Goal: Task Accomplishment & Management: Use online tool/utility

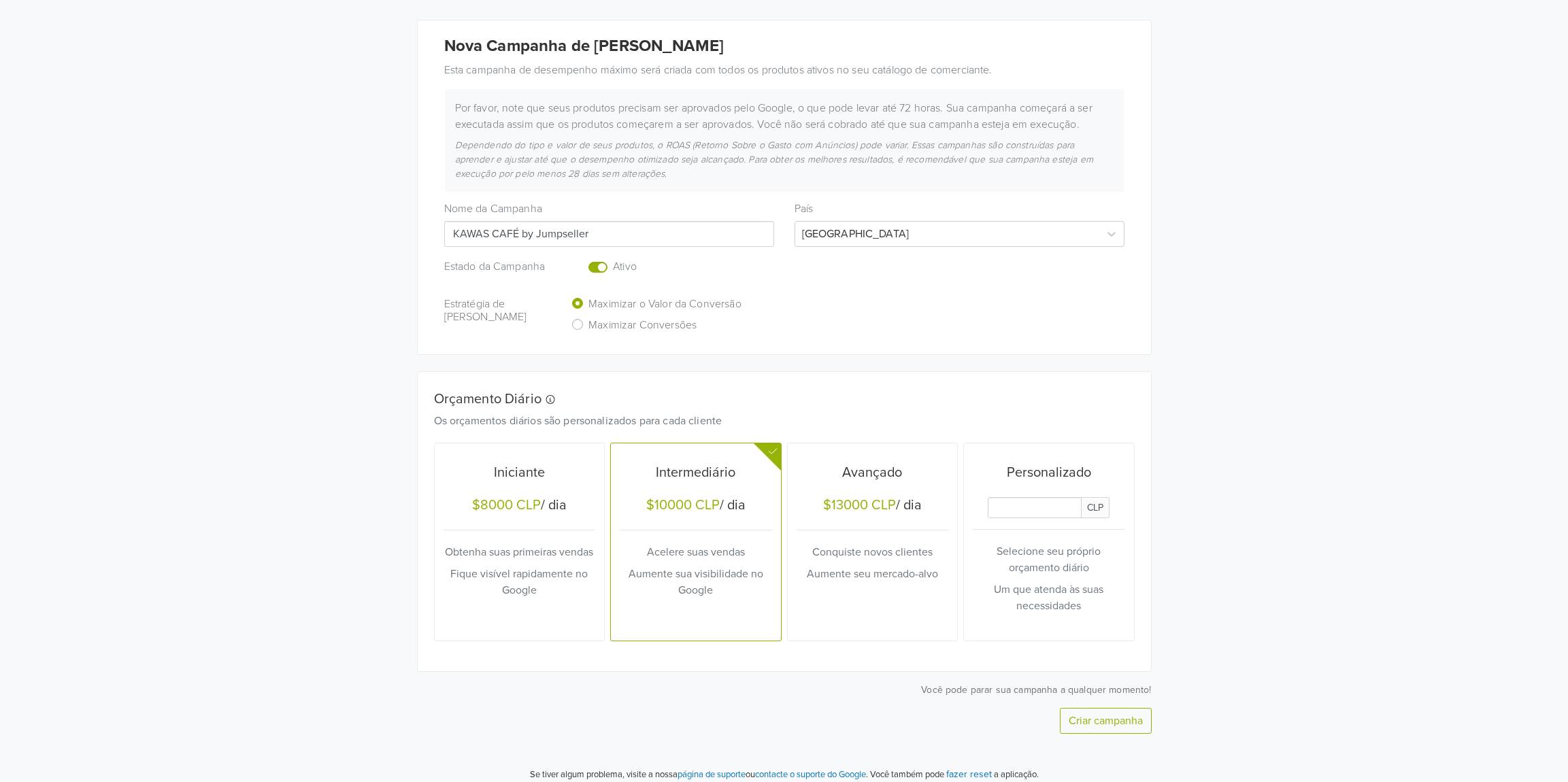
scroll to position [196, 0]
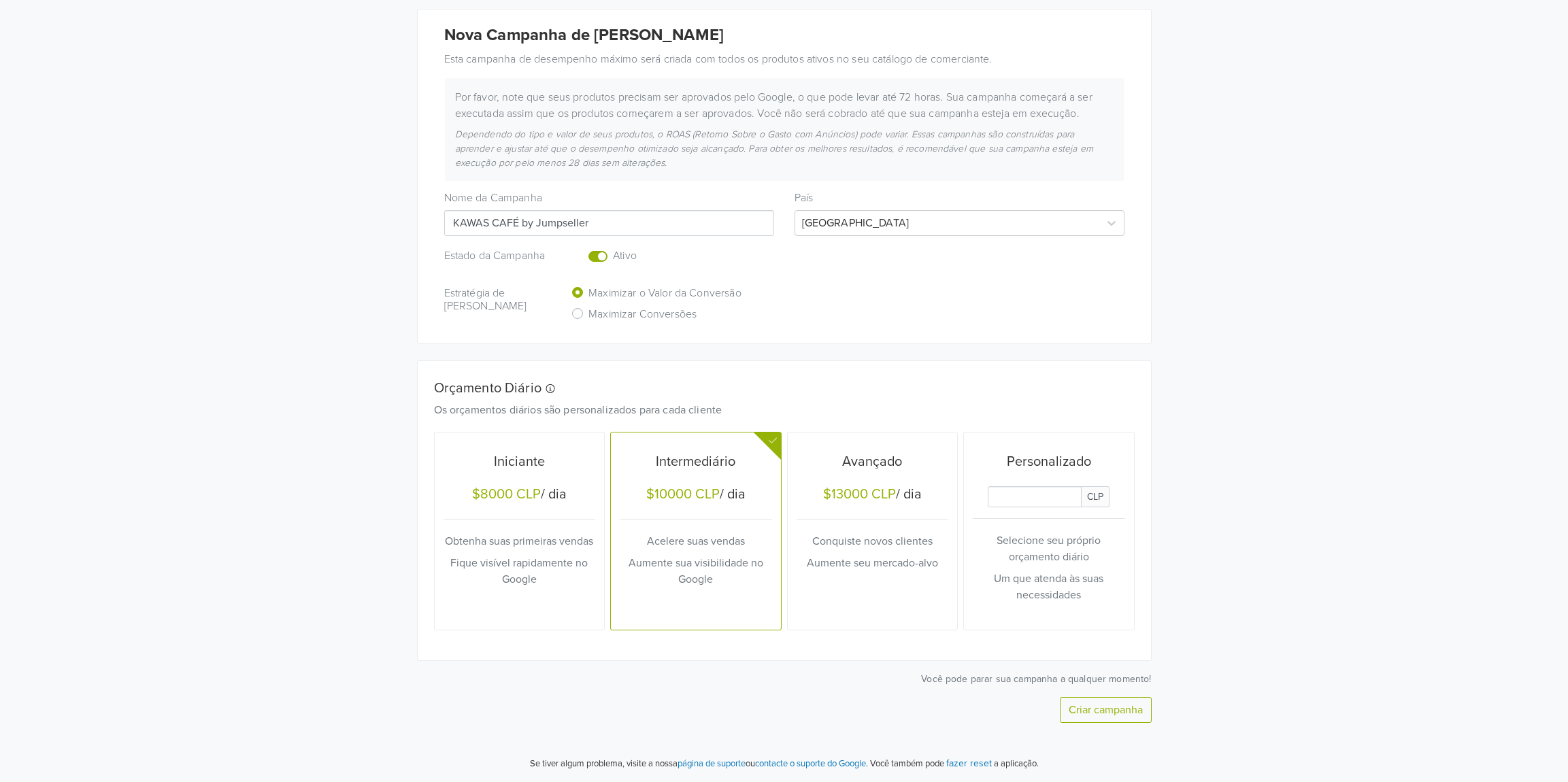
click at [600, 262] on div at bounding box center [601, 257] width 25 height 21
click at [583, 257] on div "Estado da Campanha Ativo" at bounding box center [784, 257] width 700 height 21
click at [613, 248] on label "Enabled or pause your campaign" at bounding box center [613, 248] width 0 height 0
click at [0, 0] on input "checkbox" at bounding box center [0, 0] width 0 height 0
click at [1096, 710] on button "Criar campanha" at bounding box center [1106, 710] width 92 height 26
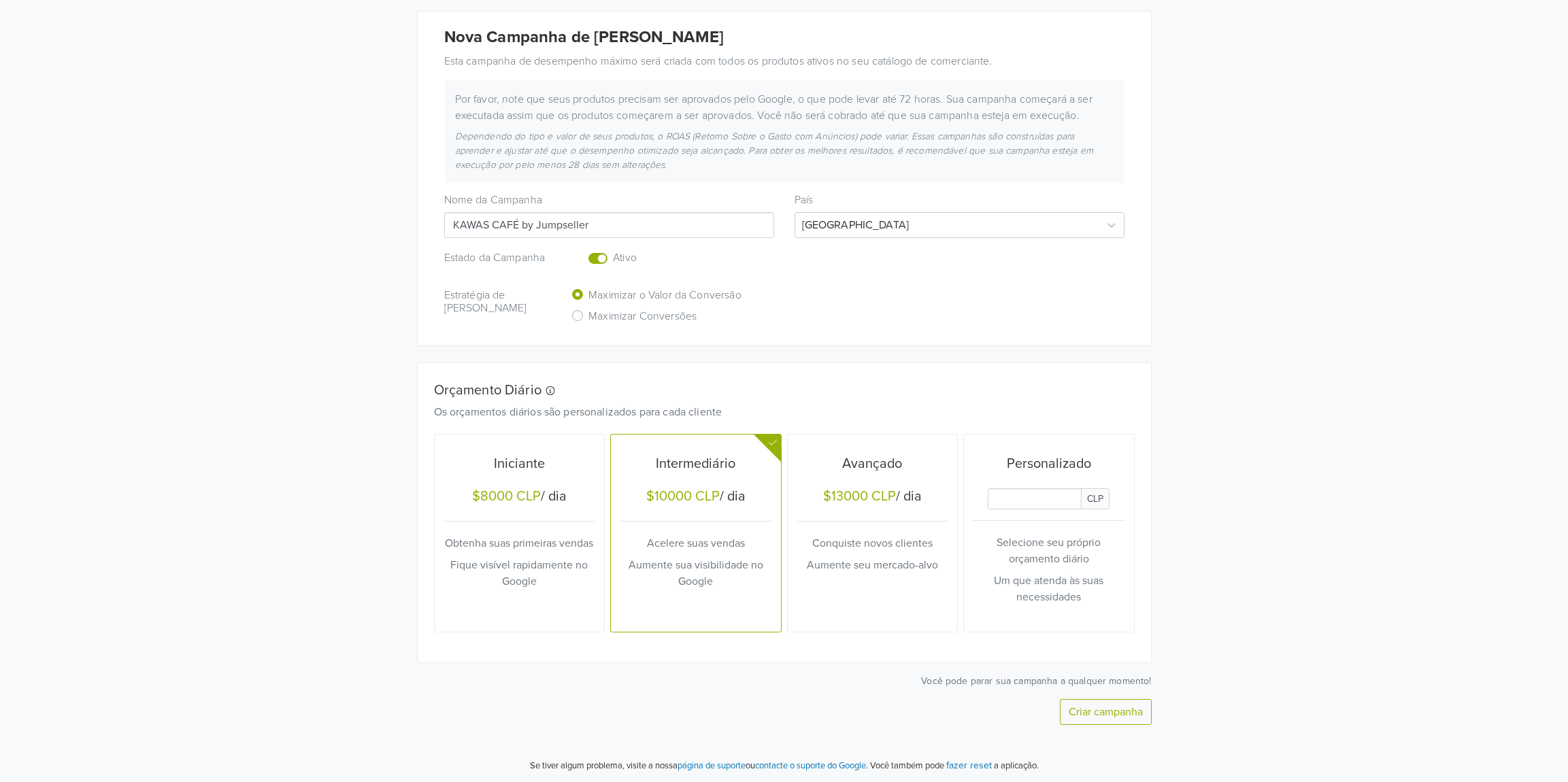
scroll to position [270, 0]
click at [1116, 709] on button "Criar campanha" at bounding box center [1106, 713] width 92 height 26
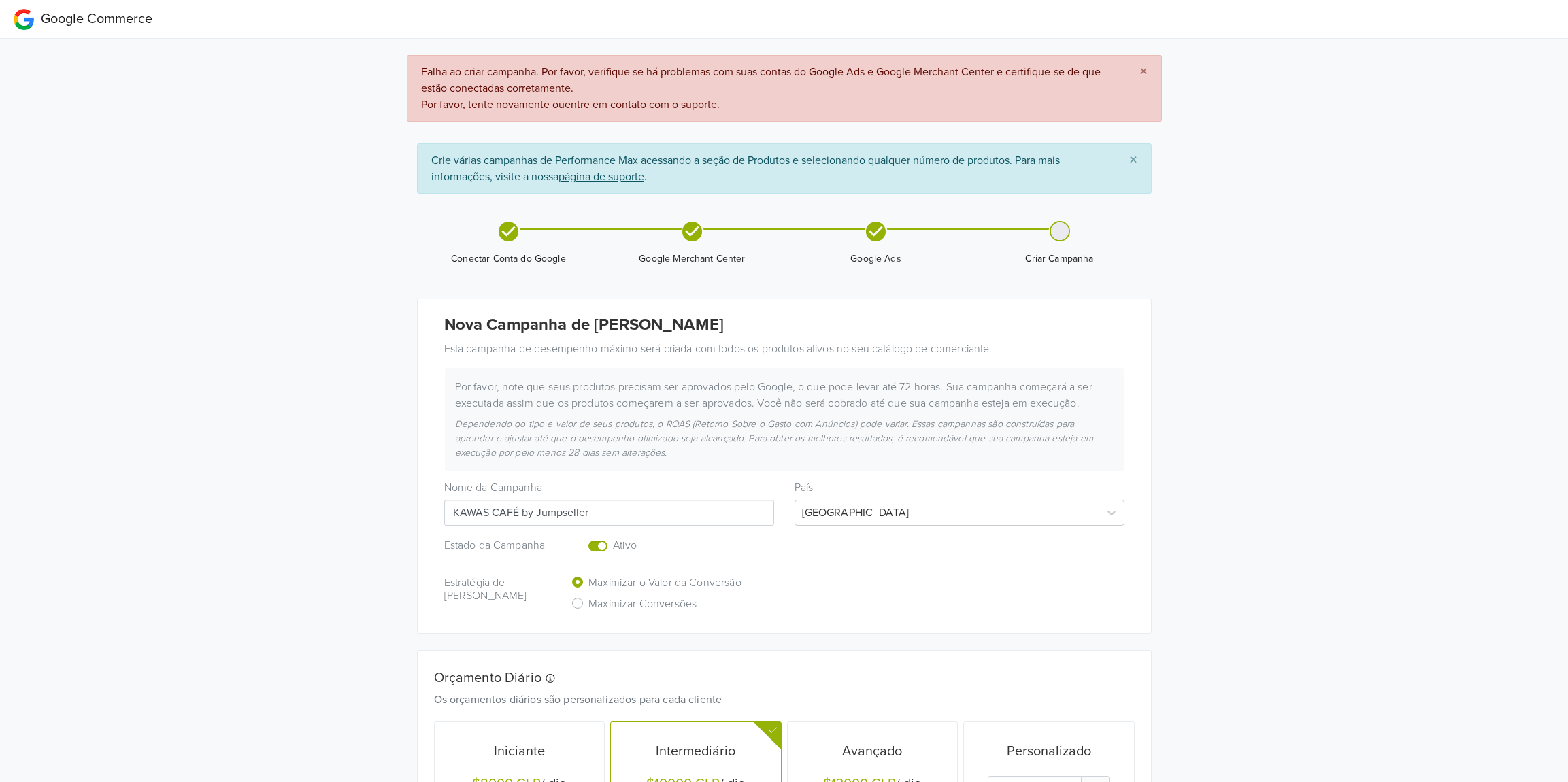
scroll to position [290, 0]
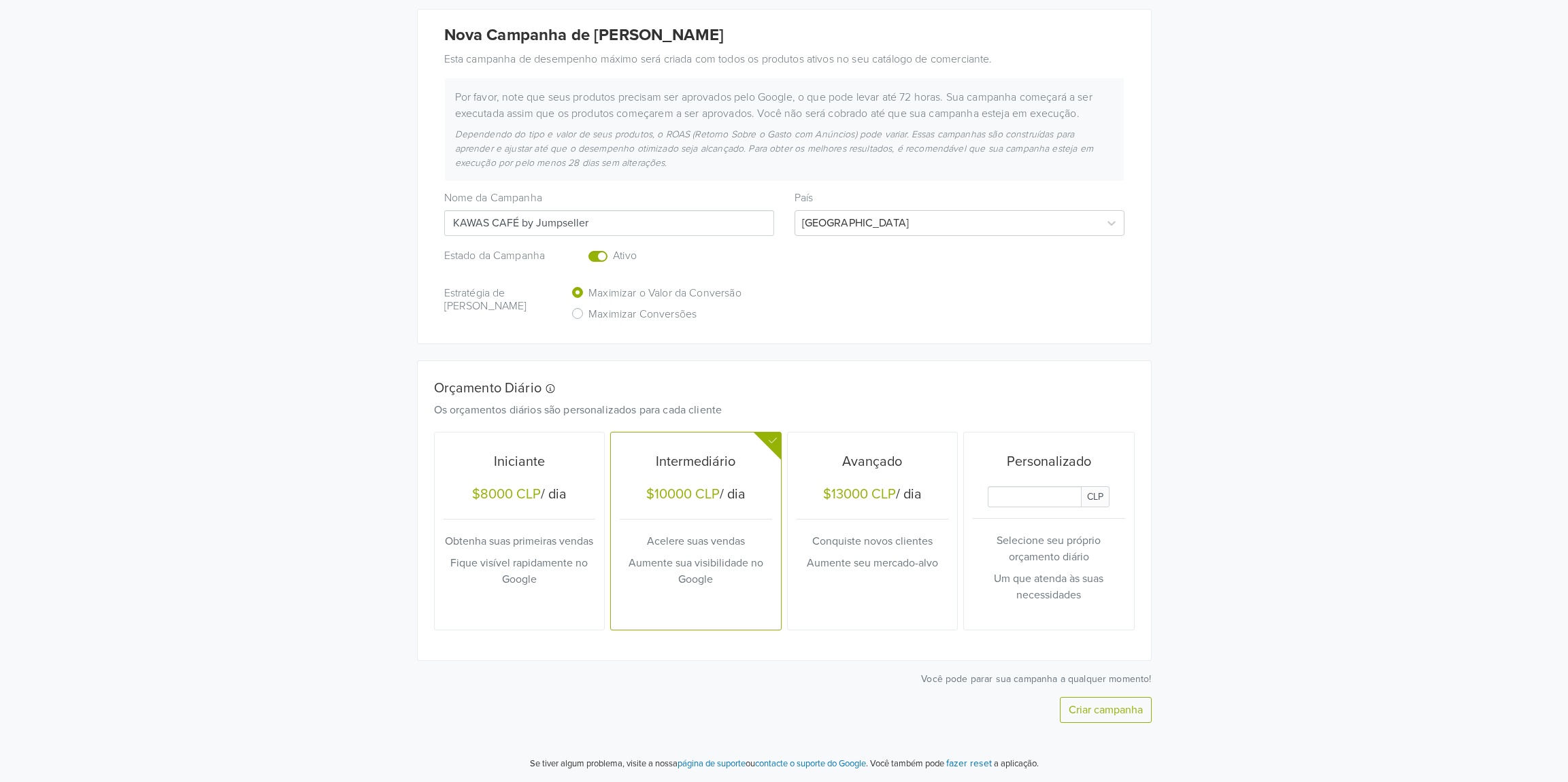
click at [1127, 710] on button "Criar campanha" at bounding box center [1106, 710] width 92 height 26
click at [1118, 715] on button "Criar campanha" at bounding box center [1106, 710] width 92 height 26
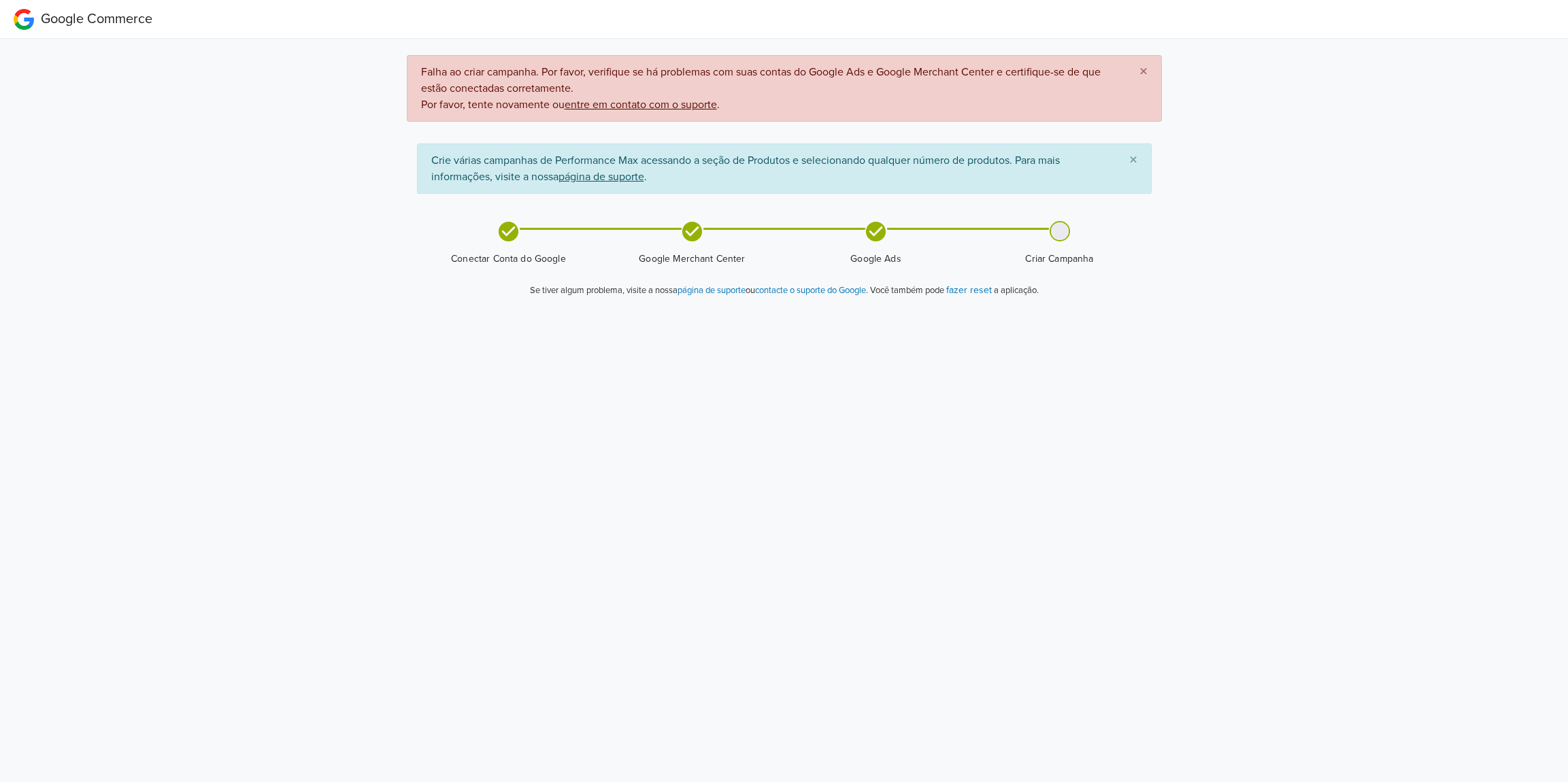
scroll to position [0, 0]
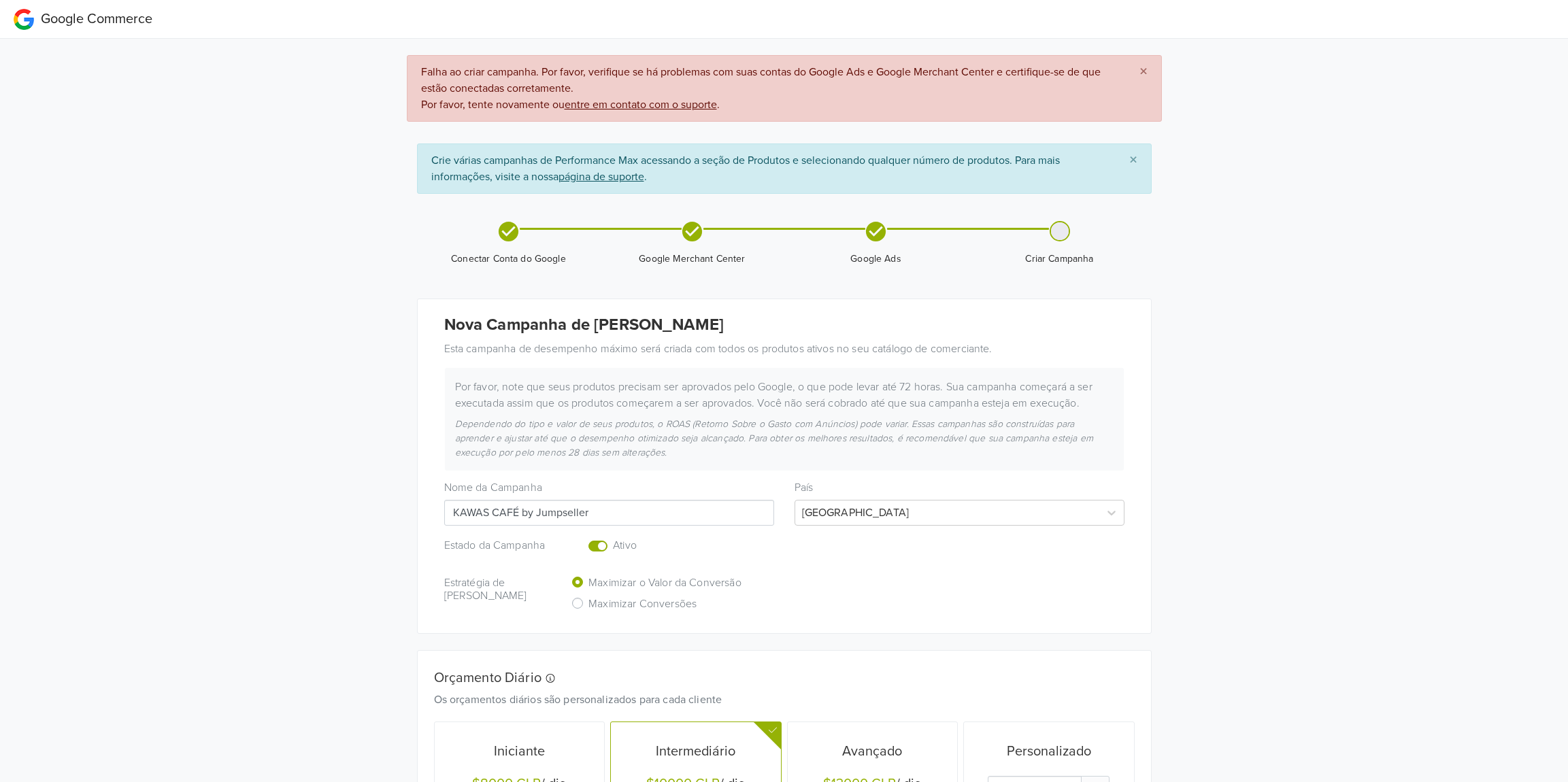
click at [613, 538] on label "Enabled or pause your campaign" at bounding box center [613, 538] width 0 height 0
click at [0, 0] on input "checkbox" at bounding box center [0, 0] width 0 height 0
click at [611, 518] on input "KAWAS CAFÉ by Jumpseller" at bounding box center [609, 513] width 330 height 26
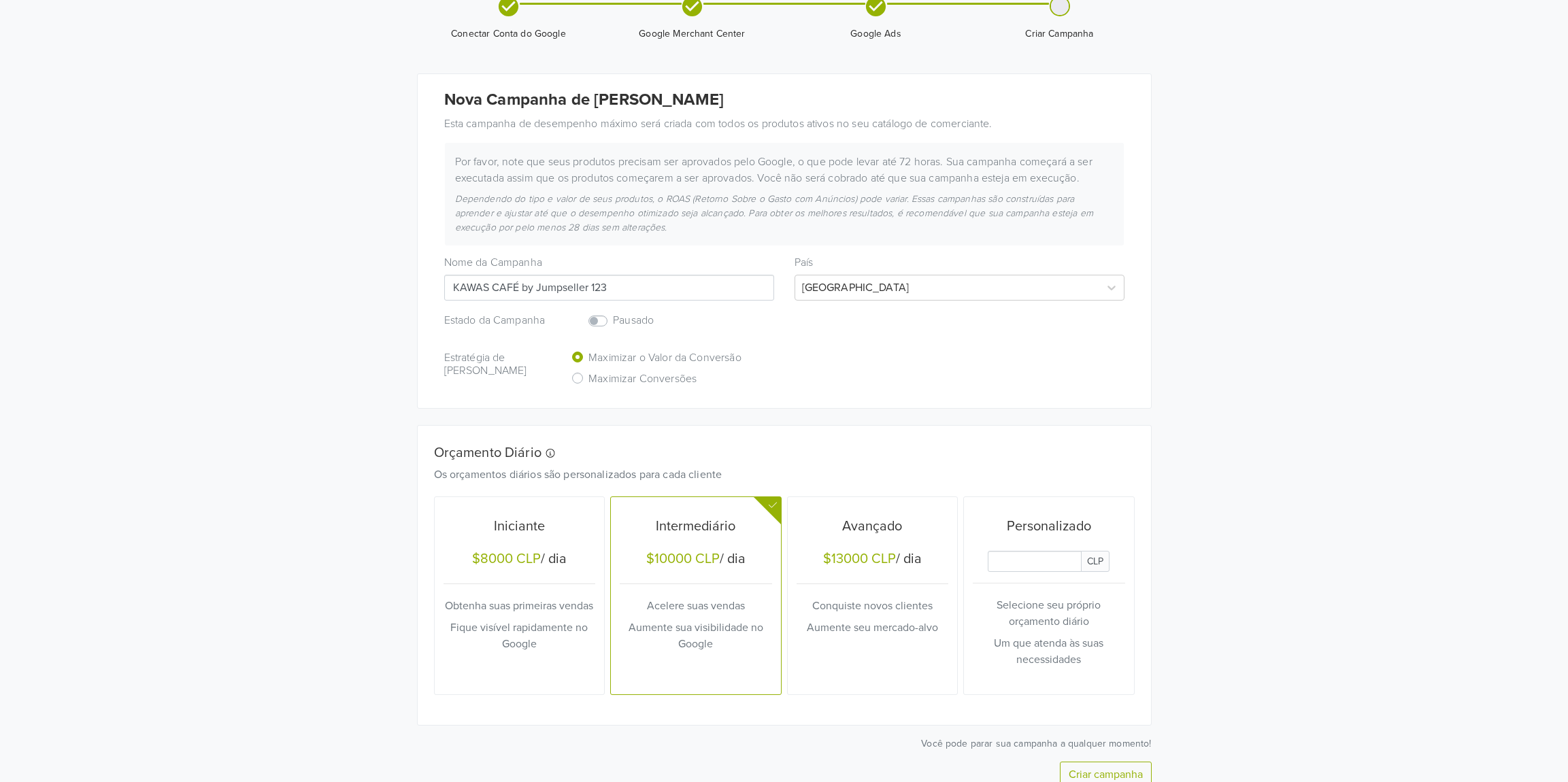
scroll to position [290, 0]
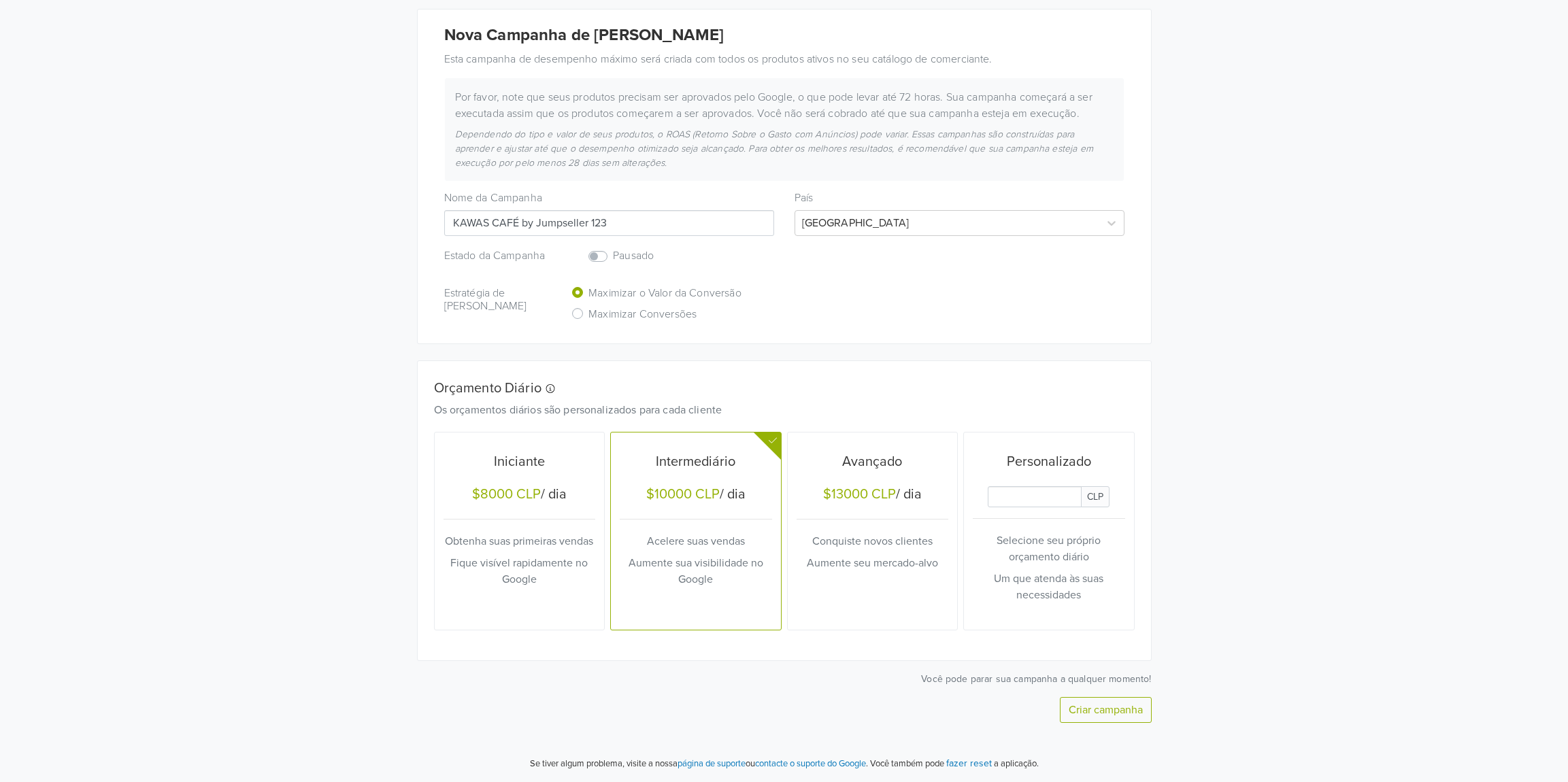
type input "KAWAS CAFÉ by Jumpseller 123"
drag, startPoint x: 1105, startPoint y: 714, endPoint x: 1097, endPoint y: 726, distance: 14.4
click at [1102, 721] on button "Criar campanha" at bounding box center [1106, 710] width 92 height 26
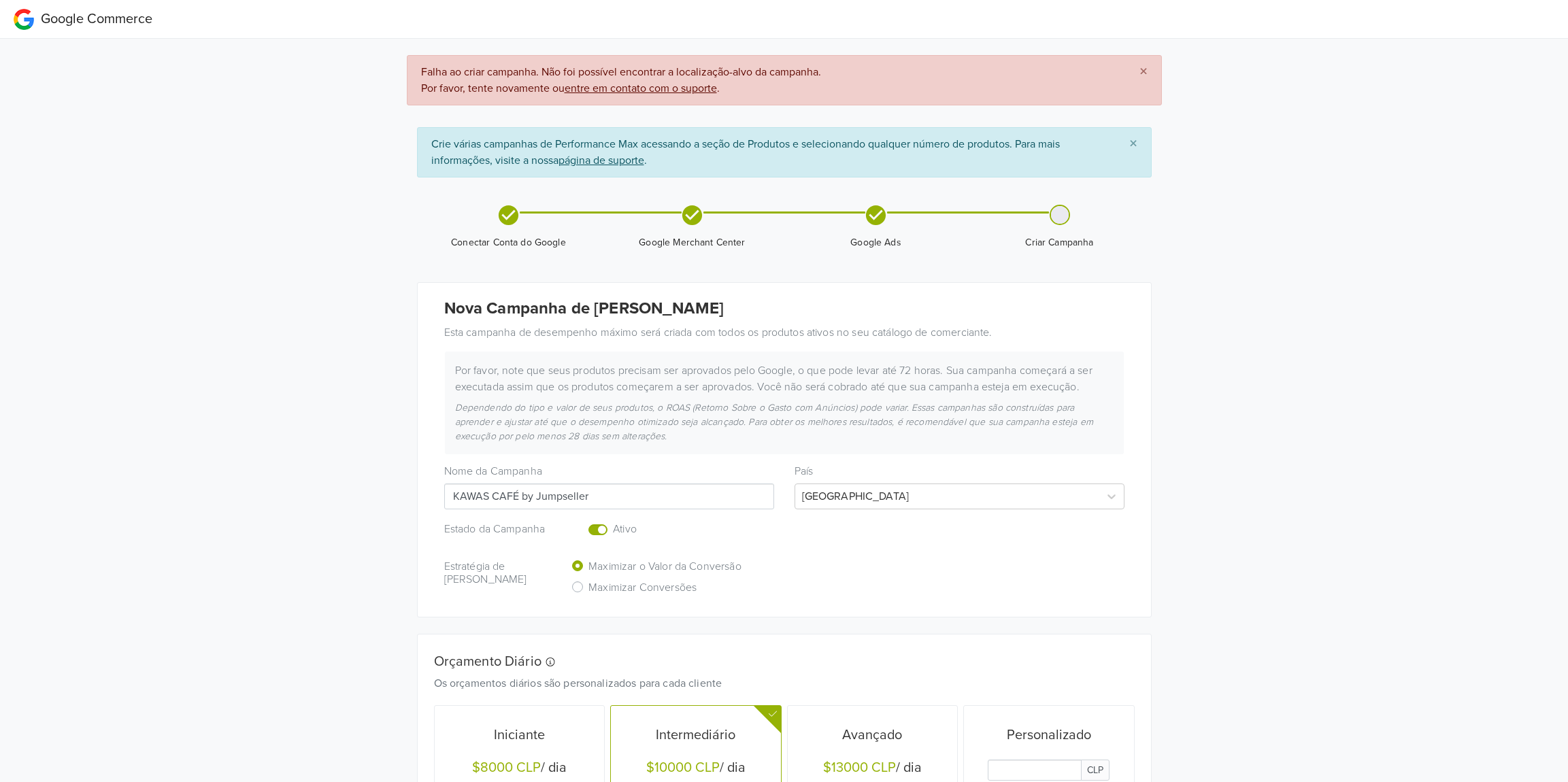
click at [681, 487] on input "KAWAS CAFÉ by Jumpseller" at bounding box center [609, 496] width 330 height 26
click at [682, 489] on input "KAWAS CAFÉ by Jumpseller" at bounding box center [609, 496] width 330 height 26
click at [681, 489] on input "KAWAS CAFÉ by Jumpseller" at bounding box center [609, 496] width 330 height 26
click at [678, 495] on input "KAWAS CAFÉ by Jumpseller" at bounding box center [609, 496] width 330 height 26
type input "KAWAS CAFÉ by Jumpseller 123123"
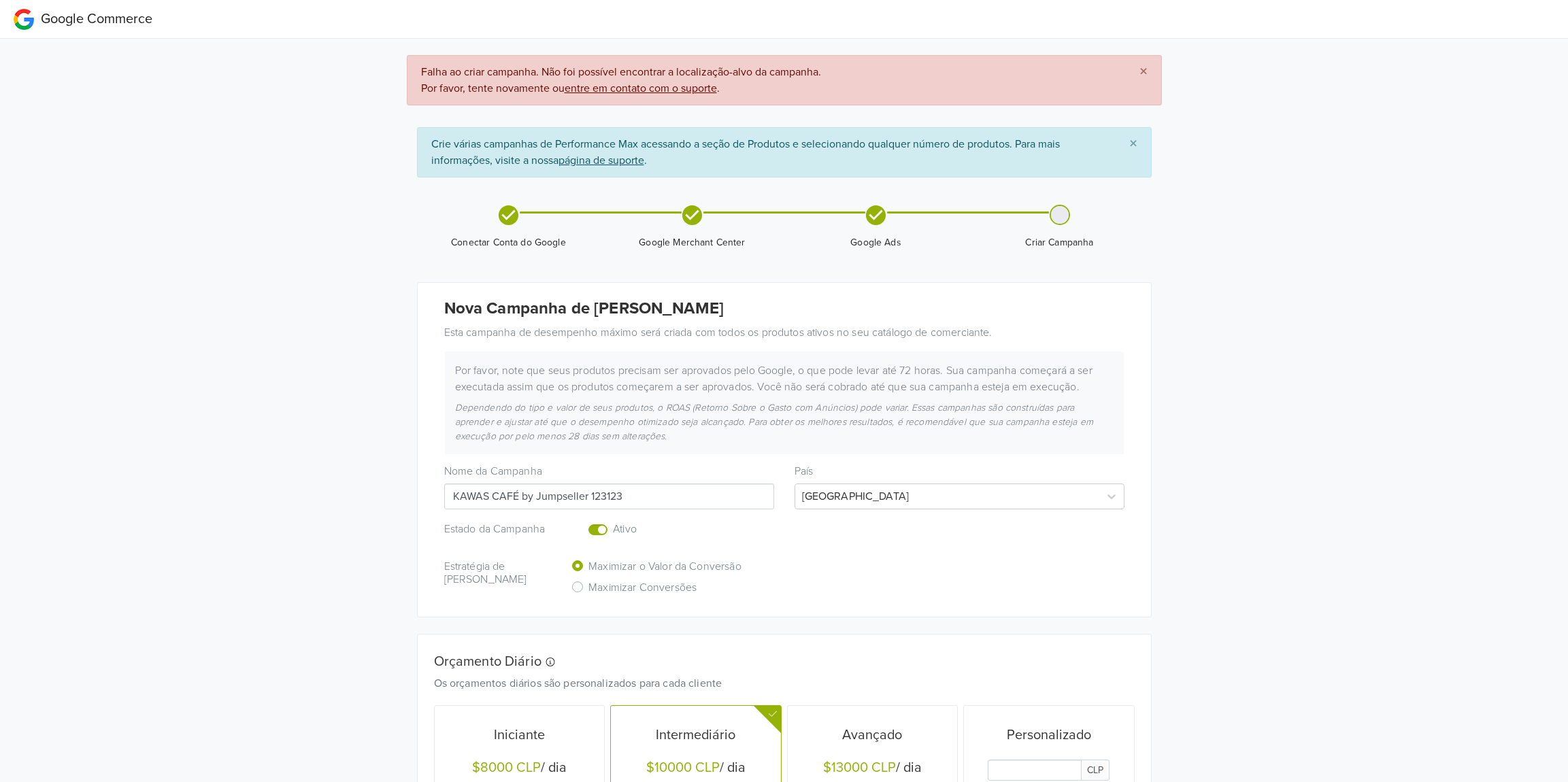
click at [613, 522] on label "Enabled or pause your campaign" at bounding box center [613, 522] width 0 height 0
click at [0, 0] on input "checkbox" at bounding box center [0, 0] width 0 height 0
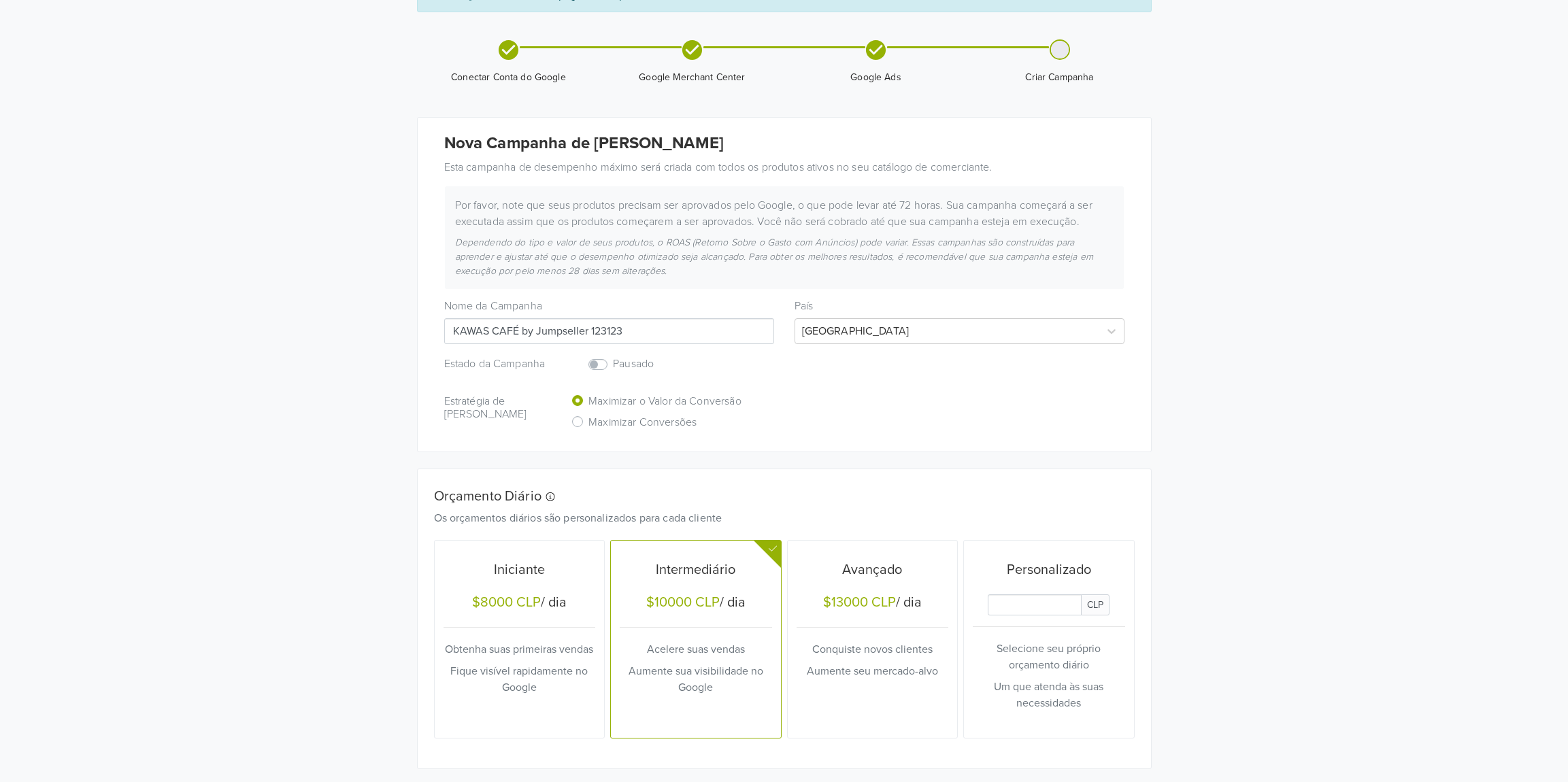
scroll to position [274, 0]
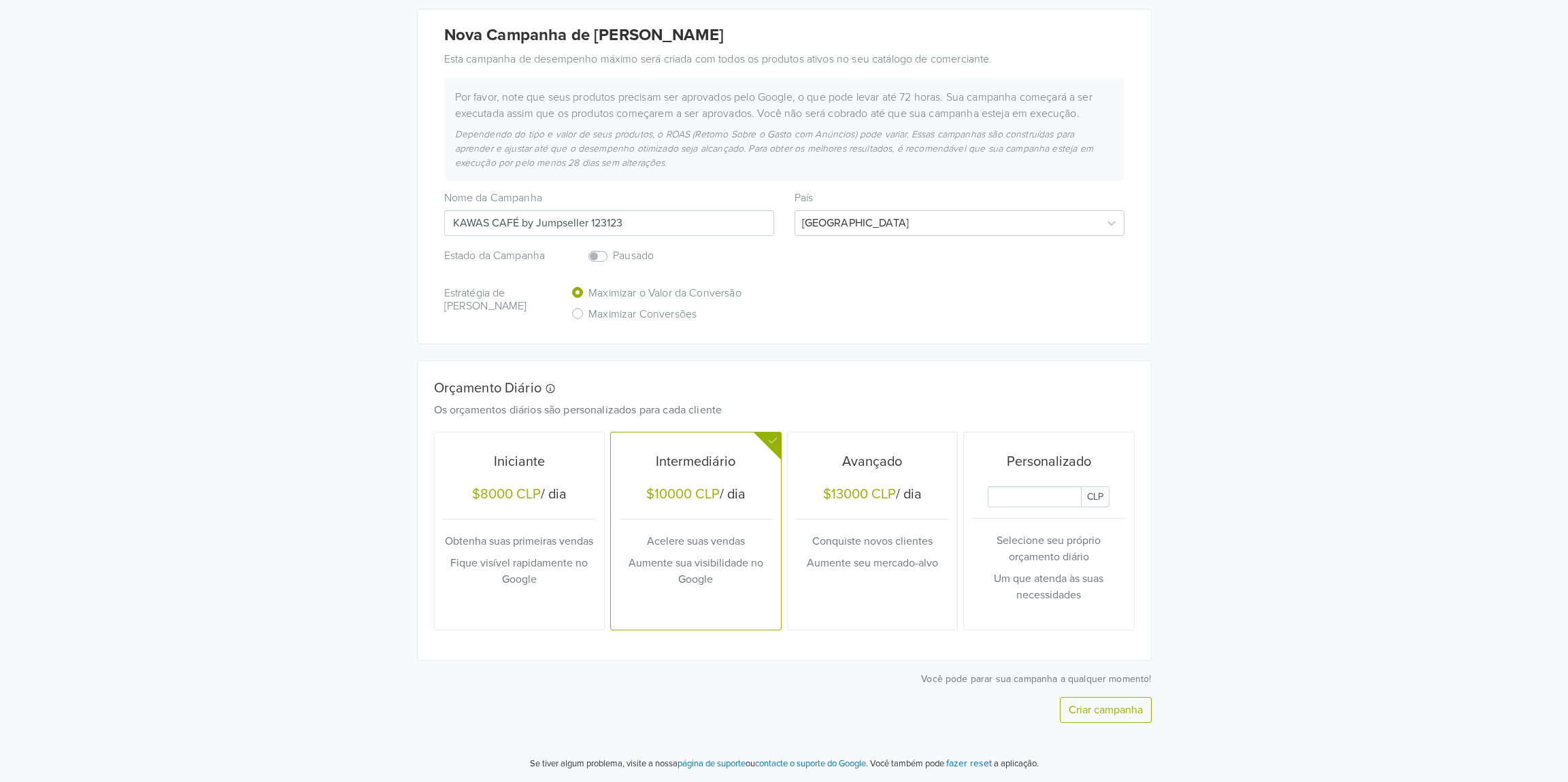
click at [711, 559] on p "Aumente sua visibilidade no Google" at bounding box center [695, 571] width 153 height 32
click at [826, 217] on div at bounding box center [947, 223] width 291 height 19
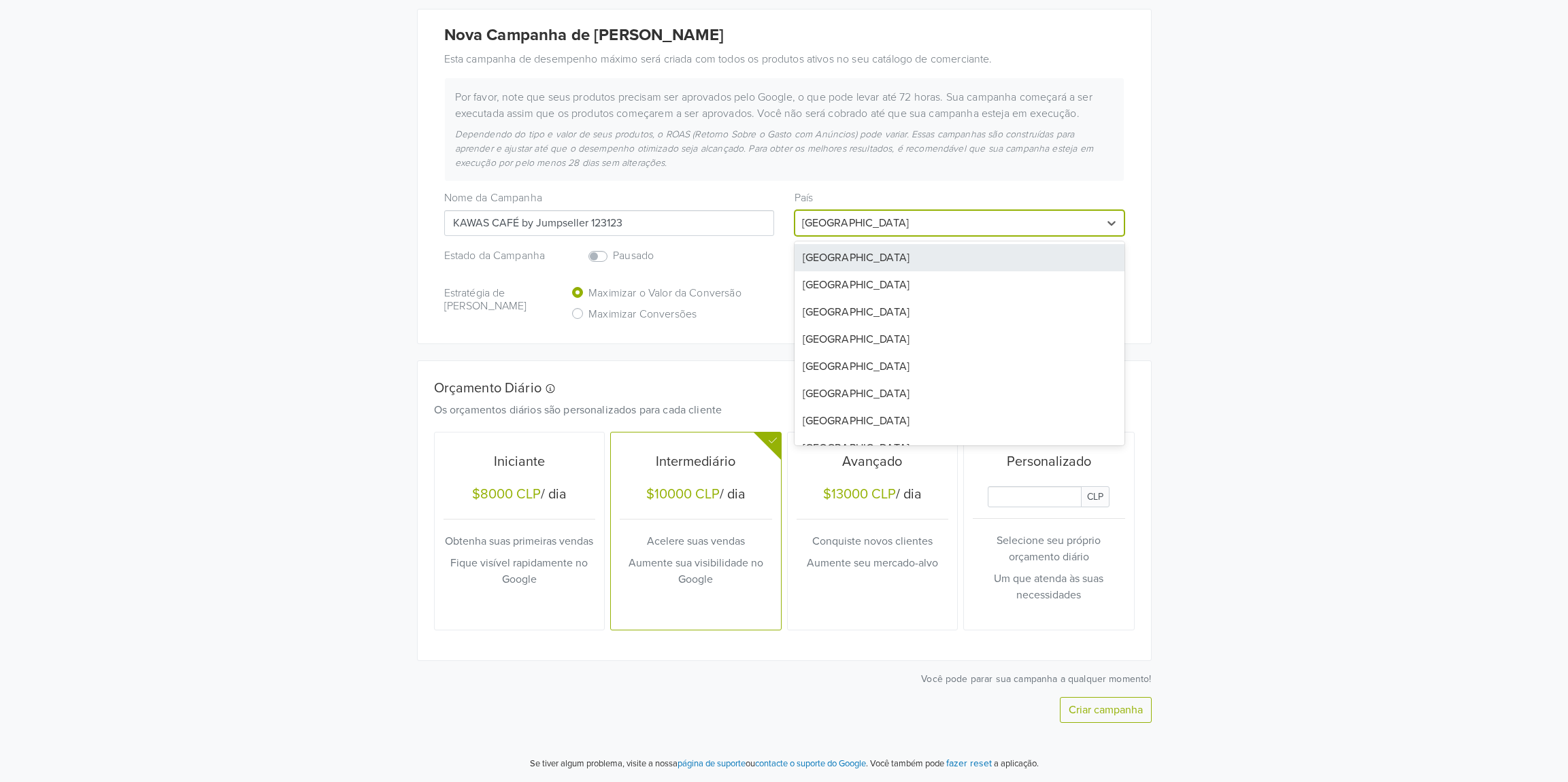
type input "c"
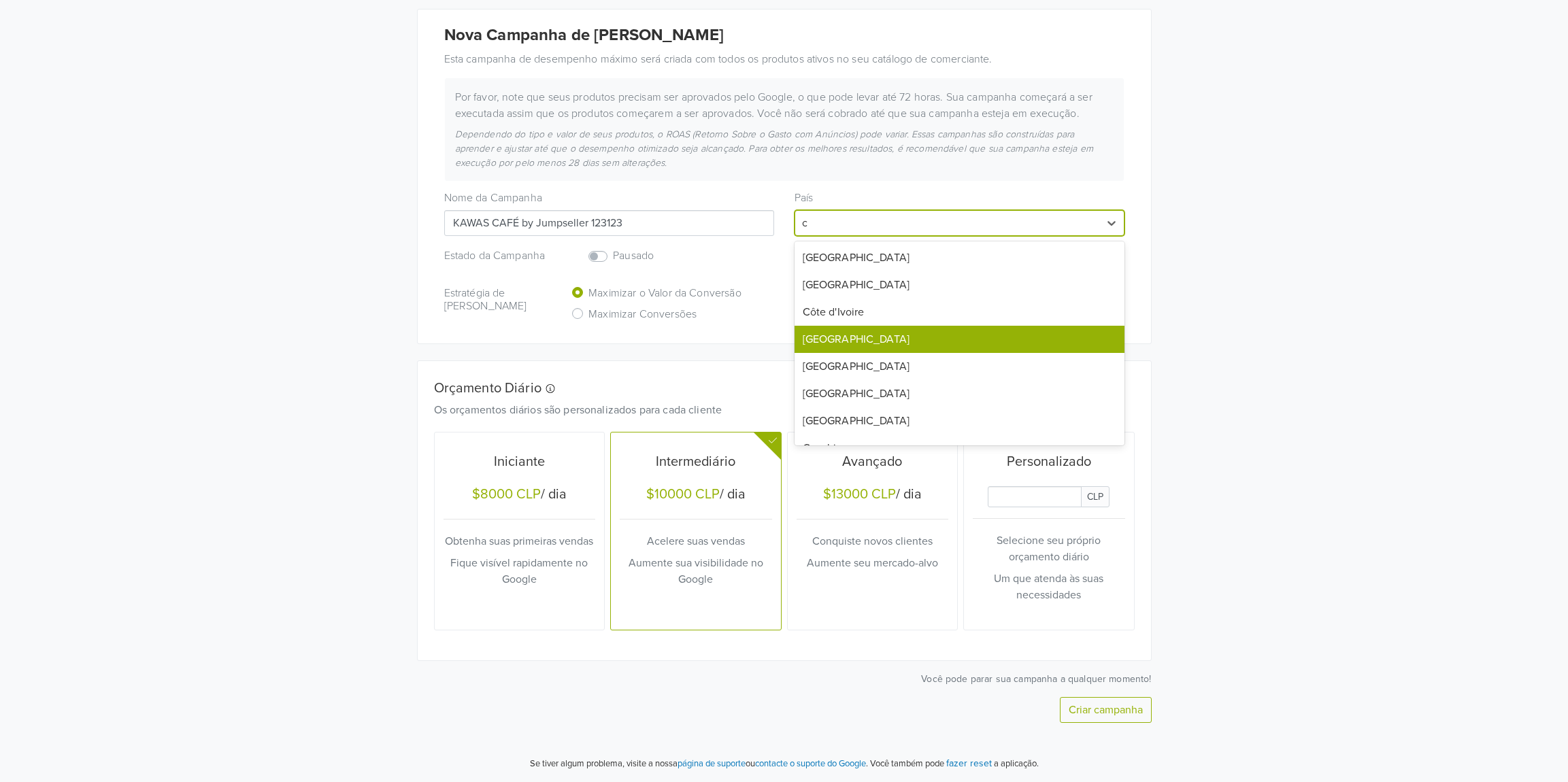
click at [845, 333] on div "[GEOGRAPHIC_DATA]" at bounding box center [959, 339] width 330 height 27
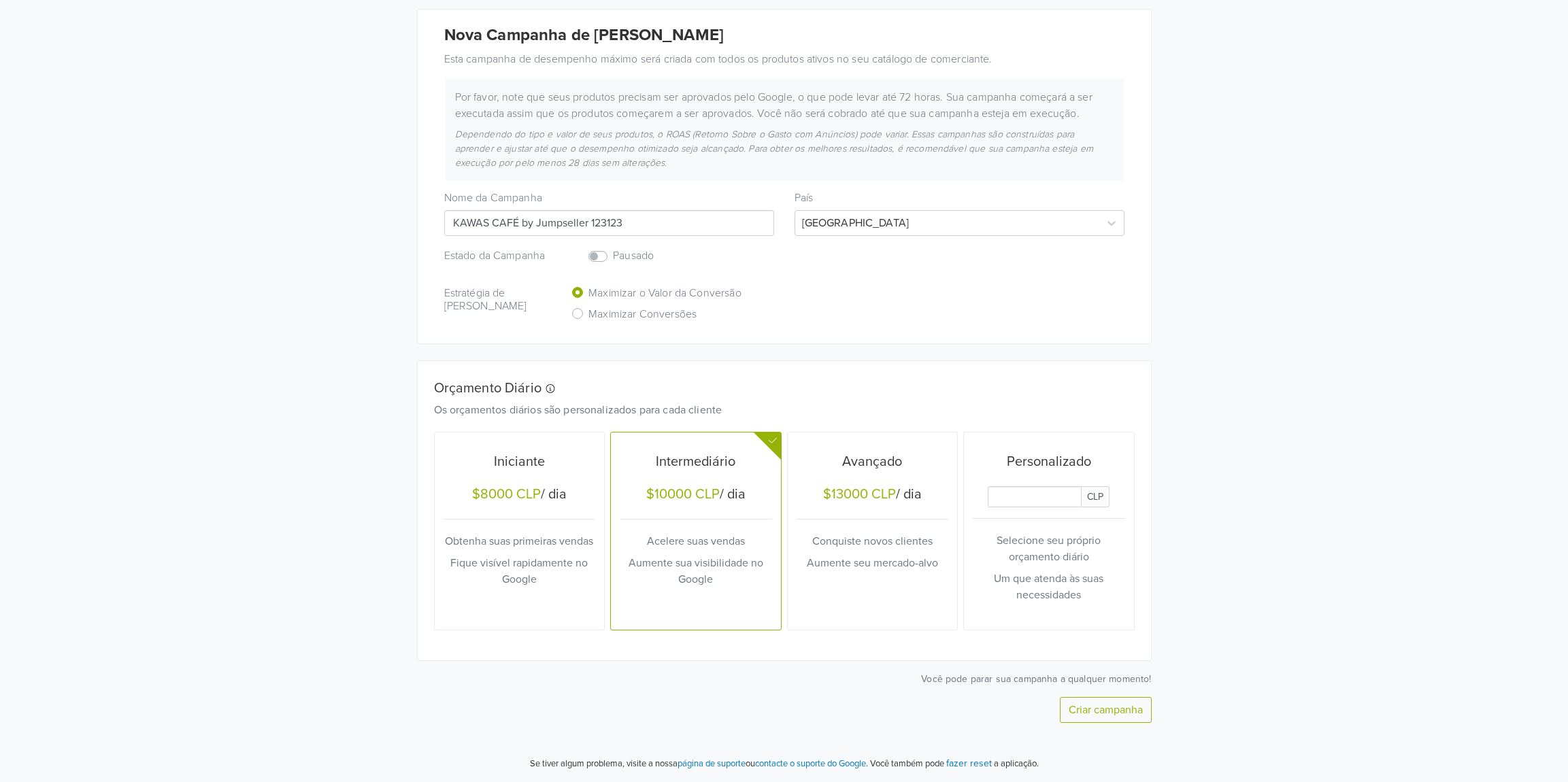
click at [1126, 705] on button "Criar campanha" at bounding box center [1106, 710] width 92 height 26
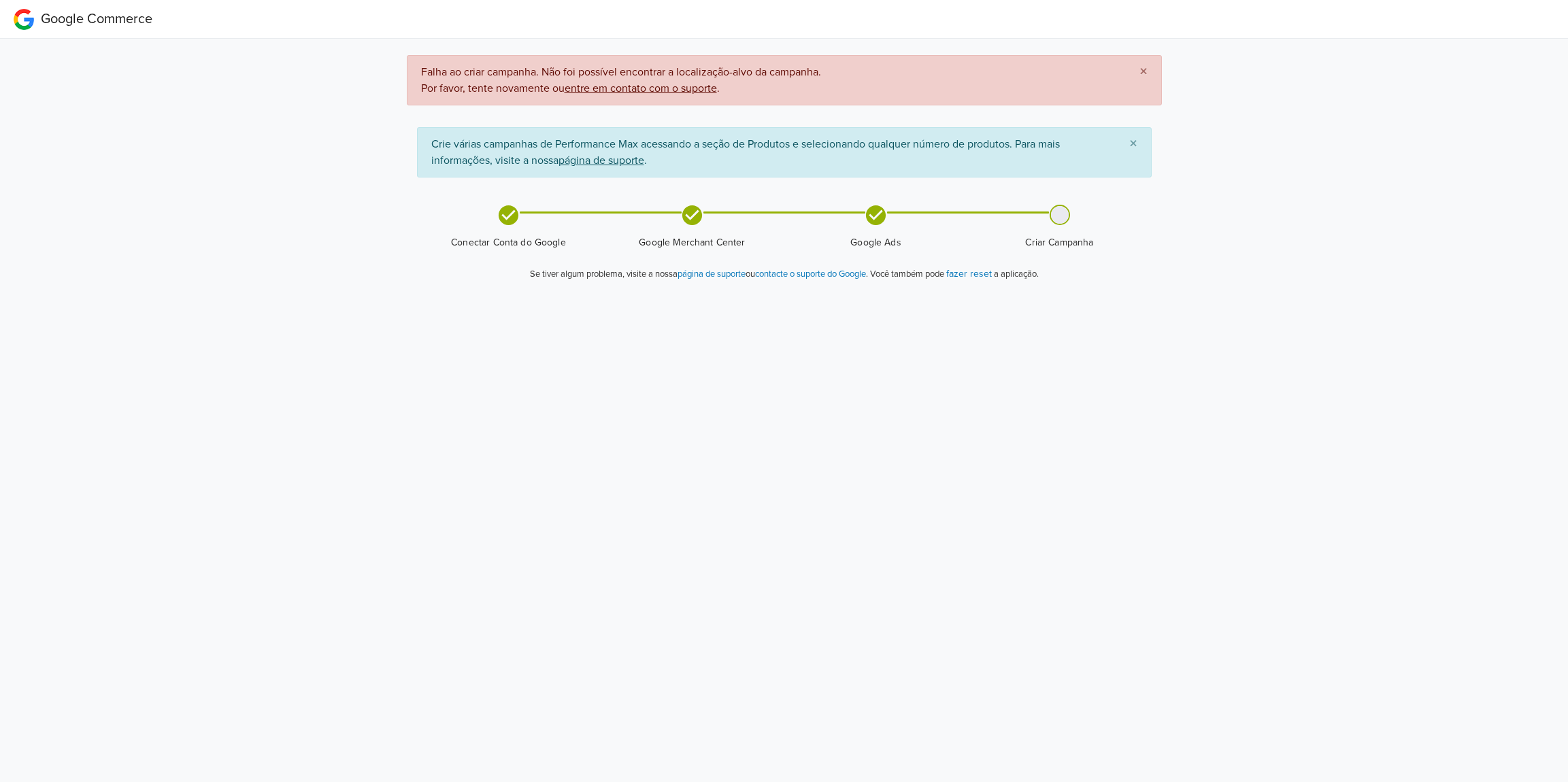
scroll to position [0, 0]
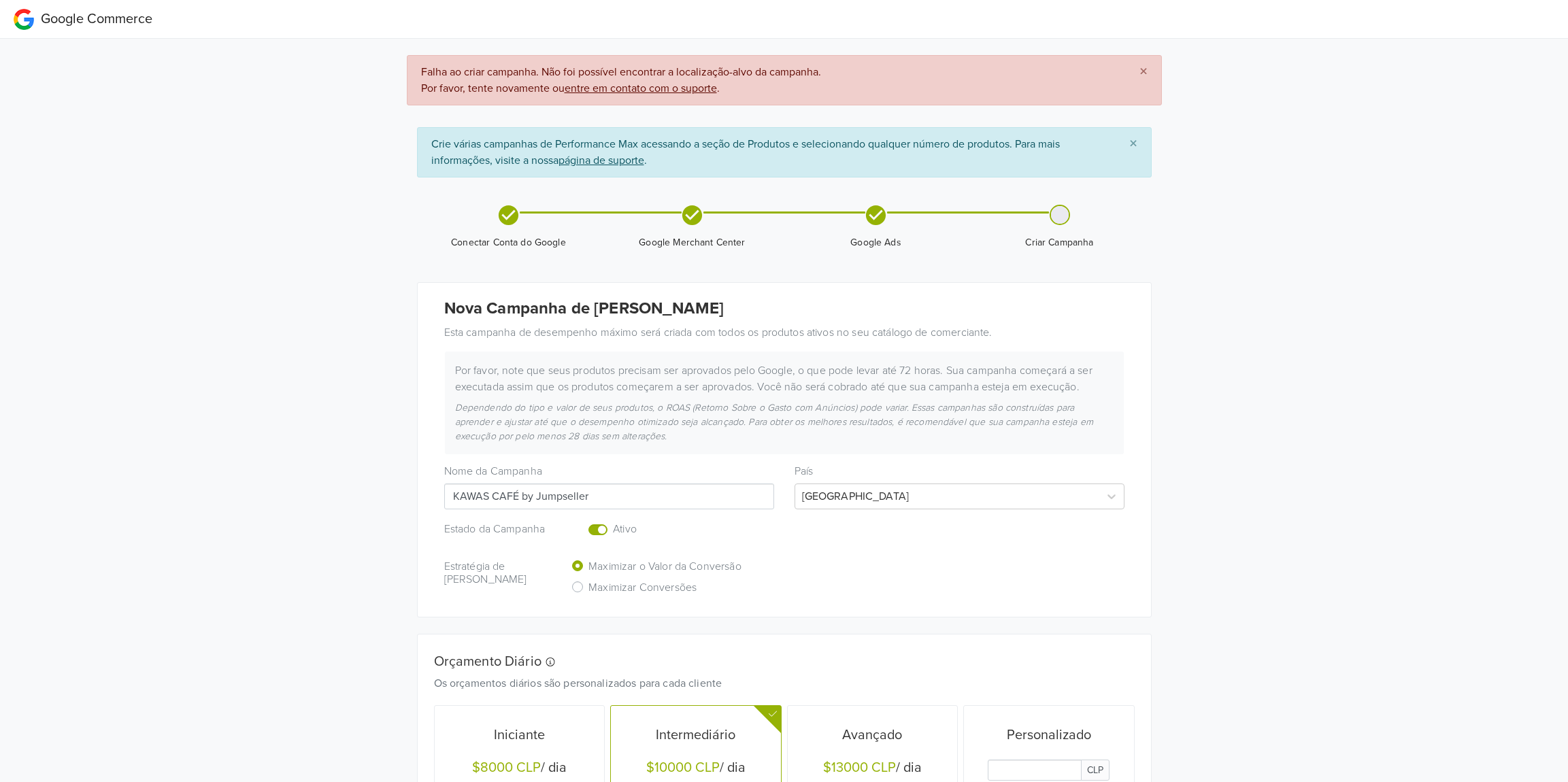
click at [722, 505] on input "KAWAS CAFÉ by Jumpseller" at bounding box center [609, 496] width 330 height 26
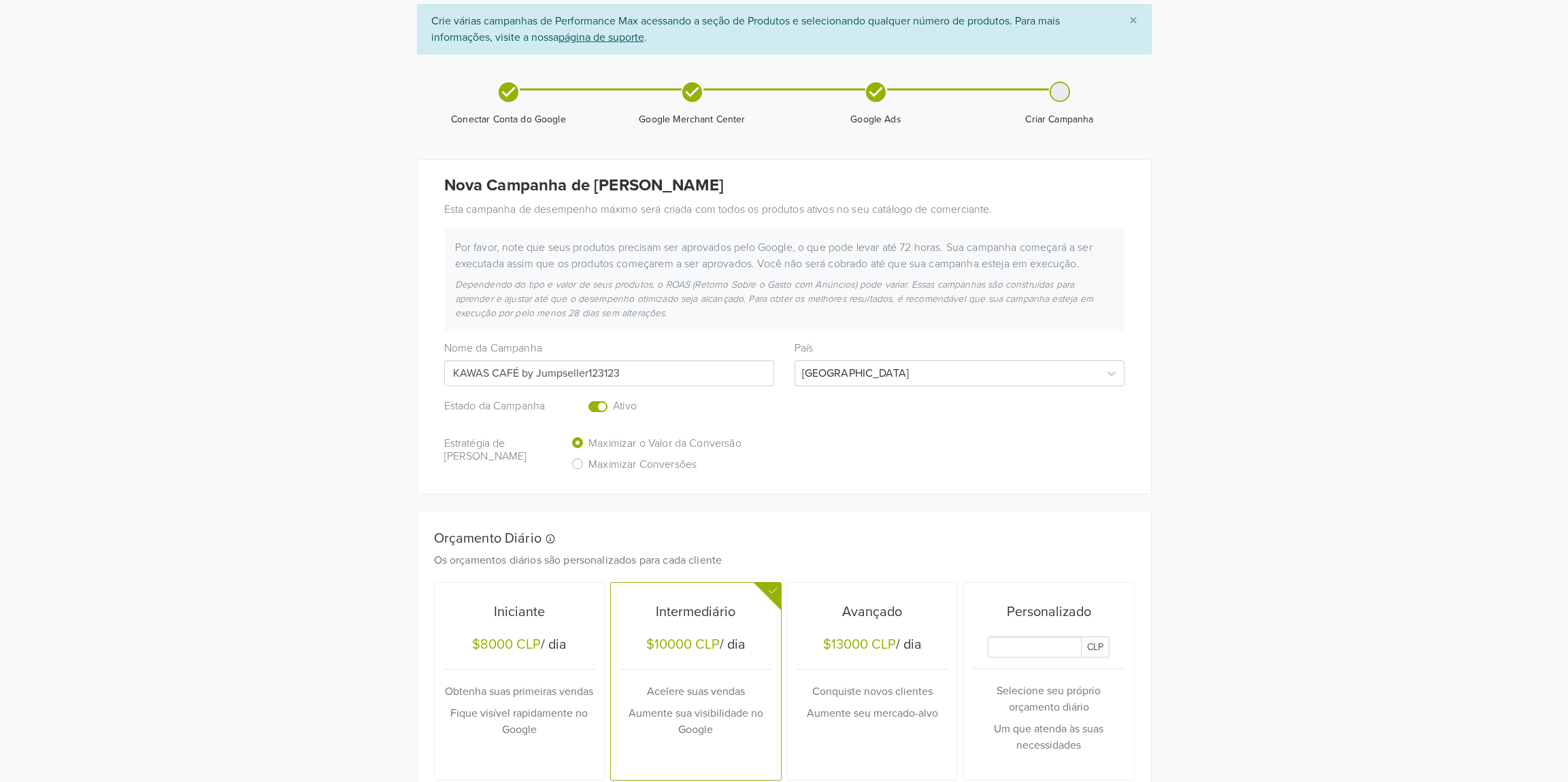
scroll to position [274, 0]
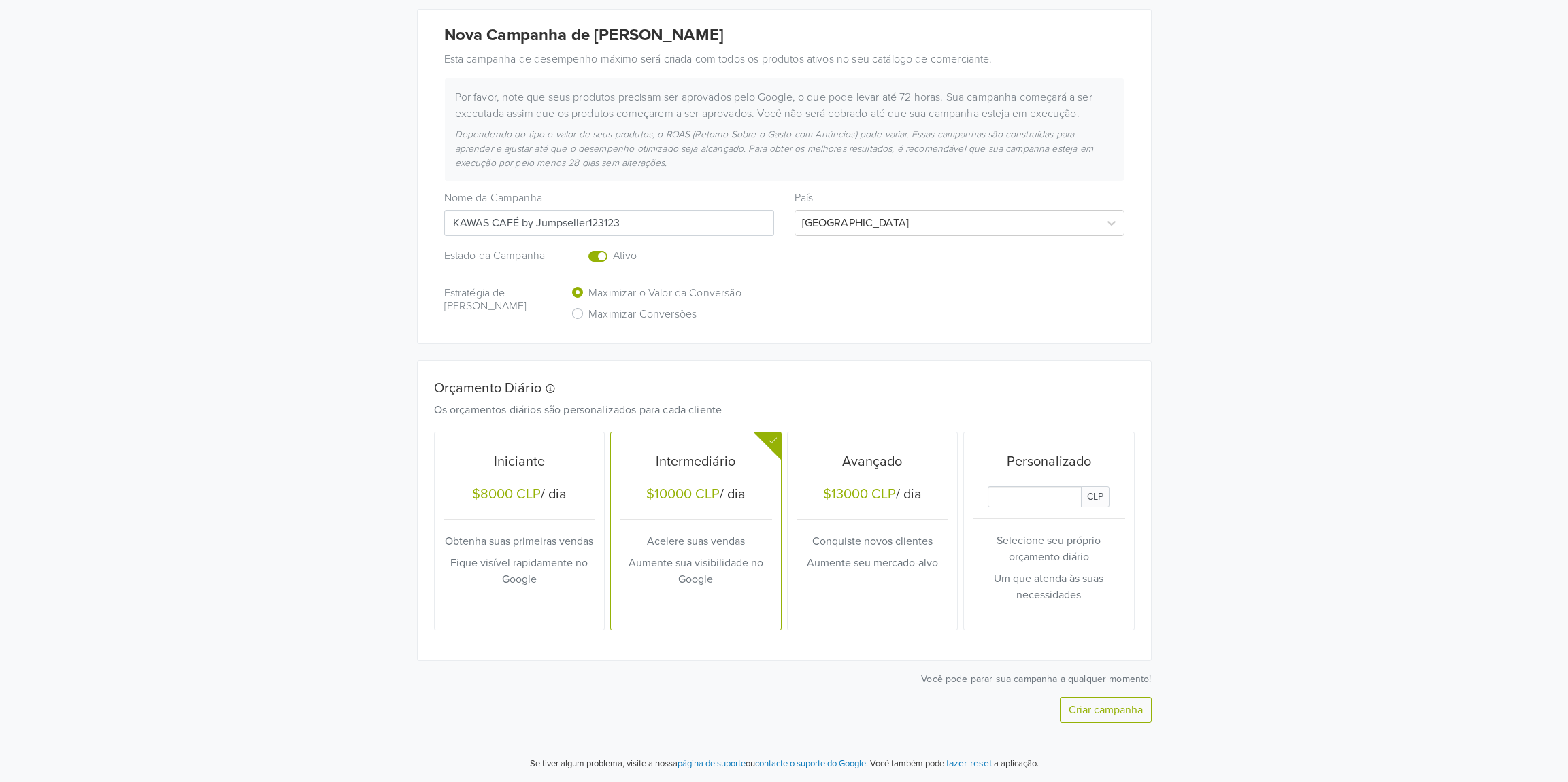
type input "KAWAS CAFÉ by Jumpseller123123"
click at [1105, 704] on button "Criar campanha" at bounding box center [1106, 710] width 92 height 26
click at [613, 248] on label "Enabled or pause your campaign" at bounding box center [613, 248] width 0 height 0
click at [0, 0] on input "checkbox" at bounding box center [0, 0] width 0 height 0
click at [1033, 495] on input "Daily Custom Budget" at bounding box center [1035, 496] width 94 height 21
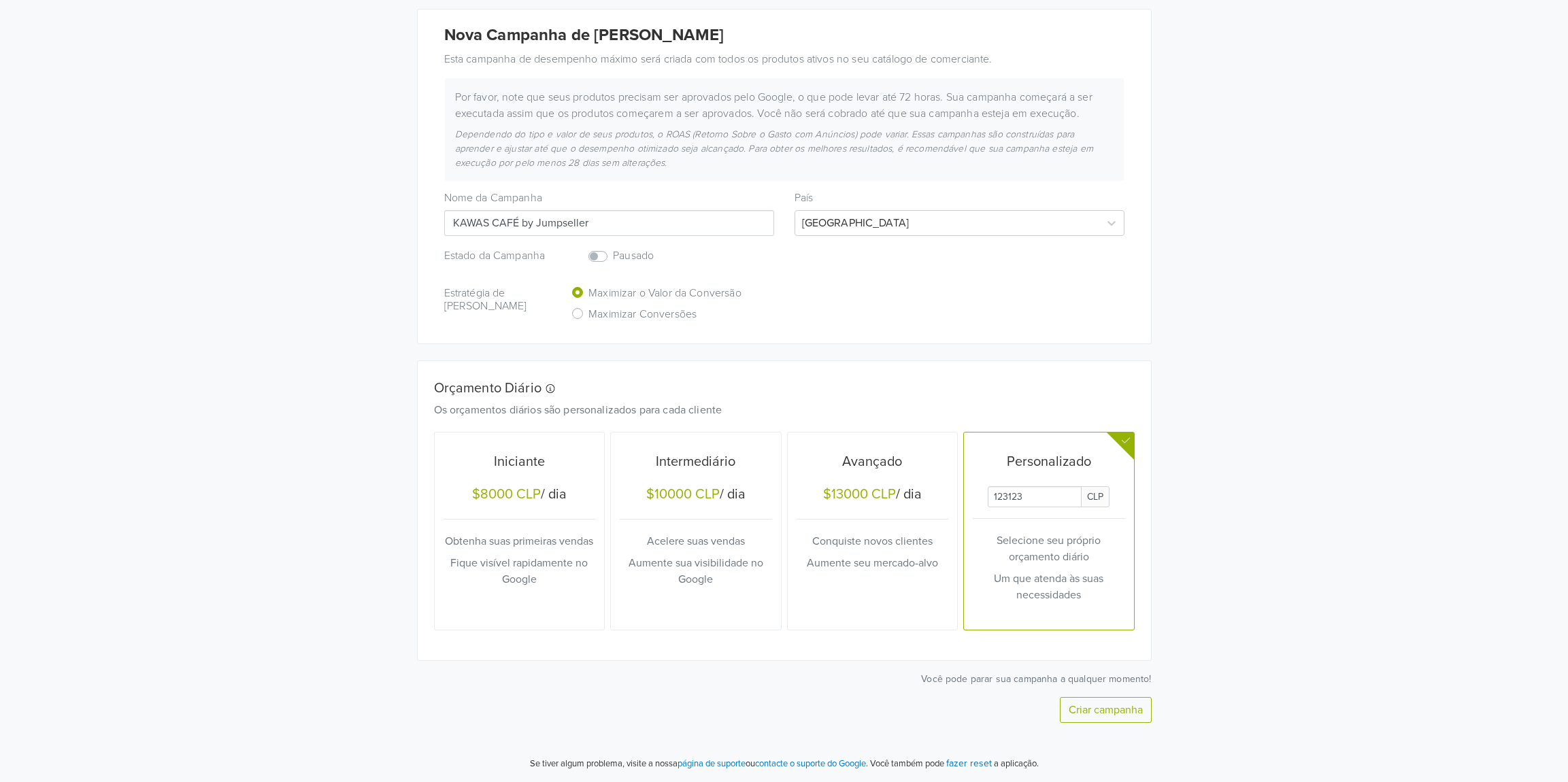
type input "123123"
click at [1100, 710] on button "Criar campanha" at bounding box center [1106, 710] width 92 height 26
click at [613, 248] on label "Enabled or pause your campaign" at bounding box center [613, 248] width 0 height 0
click at [0, 0] on input "checkbox" at bounding box center [0, 0] width 0 height 0
click at [1113, 712] on button "Criar campanha" at bounding box center [1106, 710] width 92 height 26
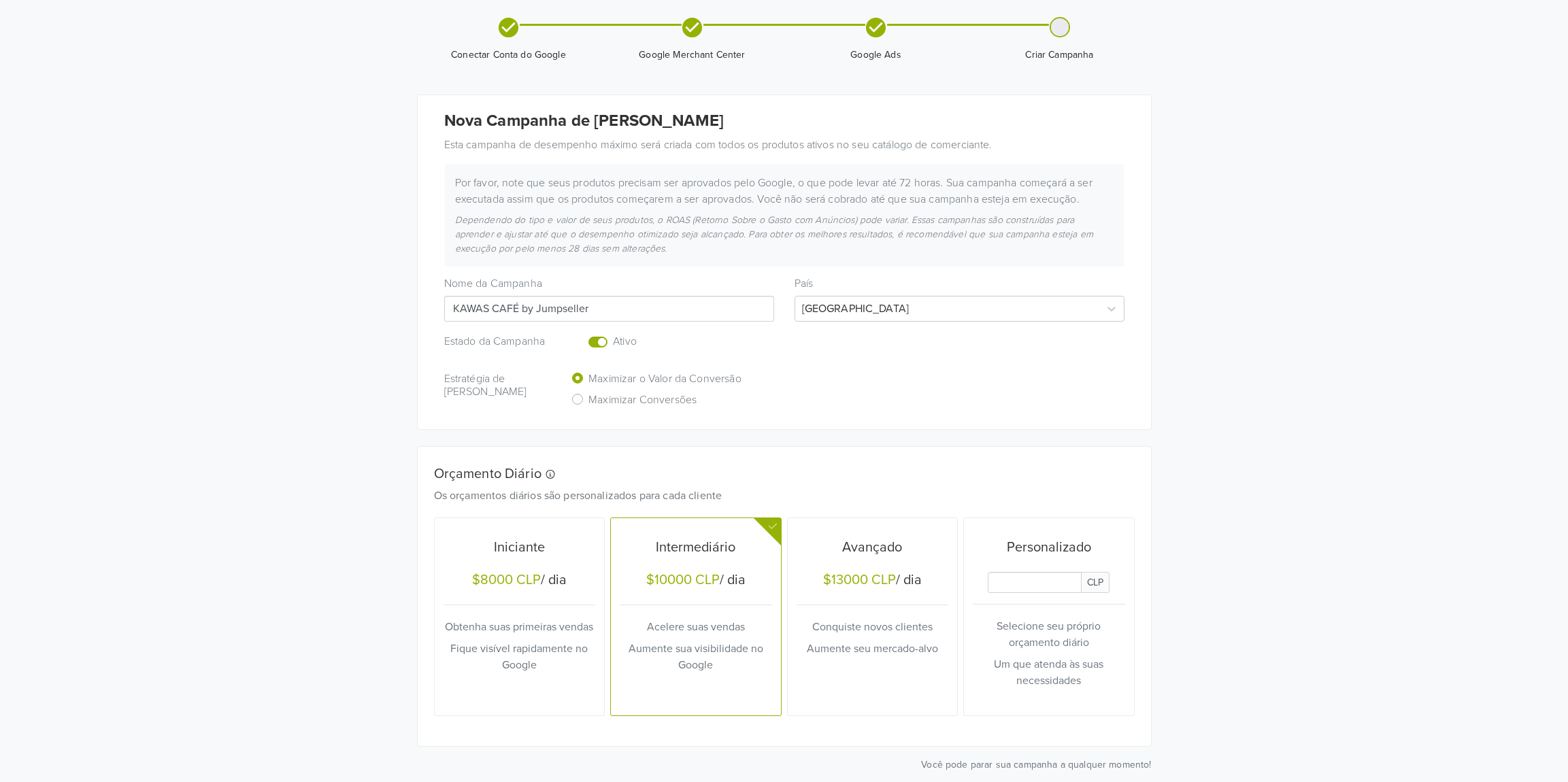
scroll to position [290, 0]
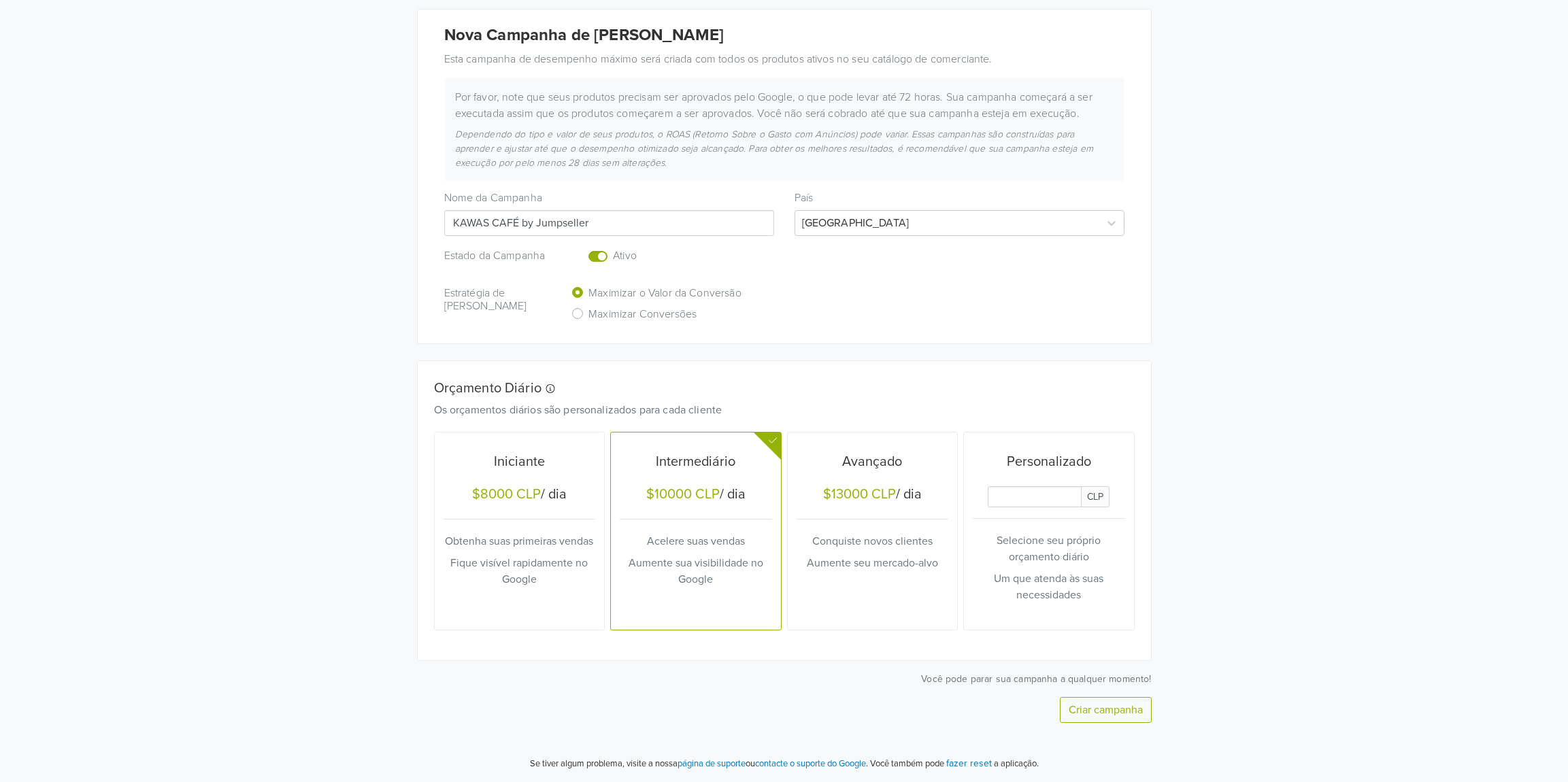
click at [1014, 501] on input "Daily Custom Budget" at bounding box center [1035, 496] width 94 height 21
type input "123123"
click at [751, 223] on input "KAWAS CAFÉ by Jumpseller" at bounding box center [609, 223] width 330 height 26
click at [790, 276] on div "Nova Campanha de Desempenho Máximo Esta campanha de desempenho máximo será cria…" at bounding box center [785, 177] width 734 height 334
click at [613, 248] on label "Enabled or pause your campaign" at bounding box center [613, 248] width 0 height 0
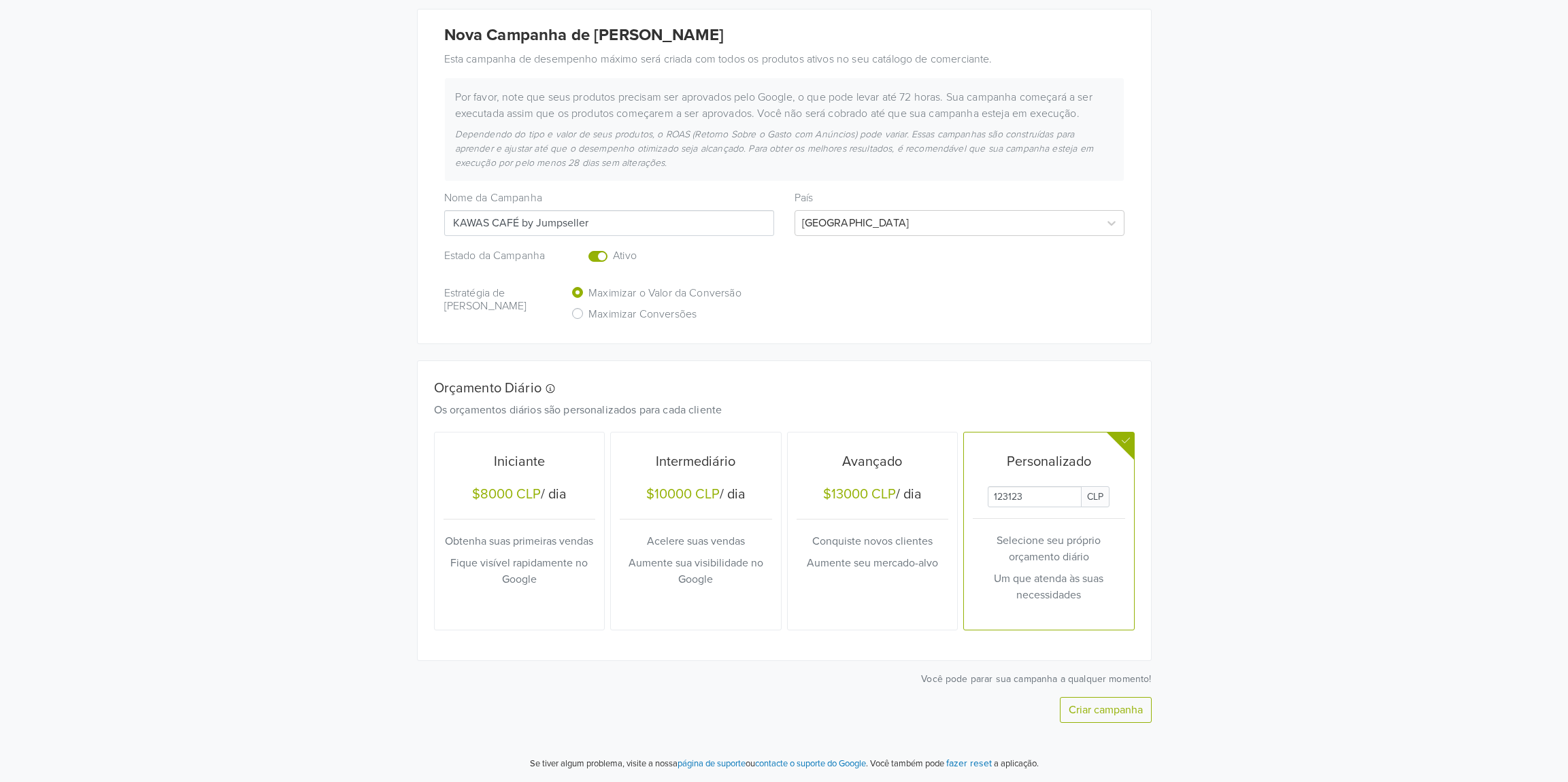
click at [0, 0] on input "checkbox" at bounding box center [0, 0] width 0 height 0
click at [1135, 704] on button "Criar campanha" at bounding box center [1106, 710] width 92 height 26
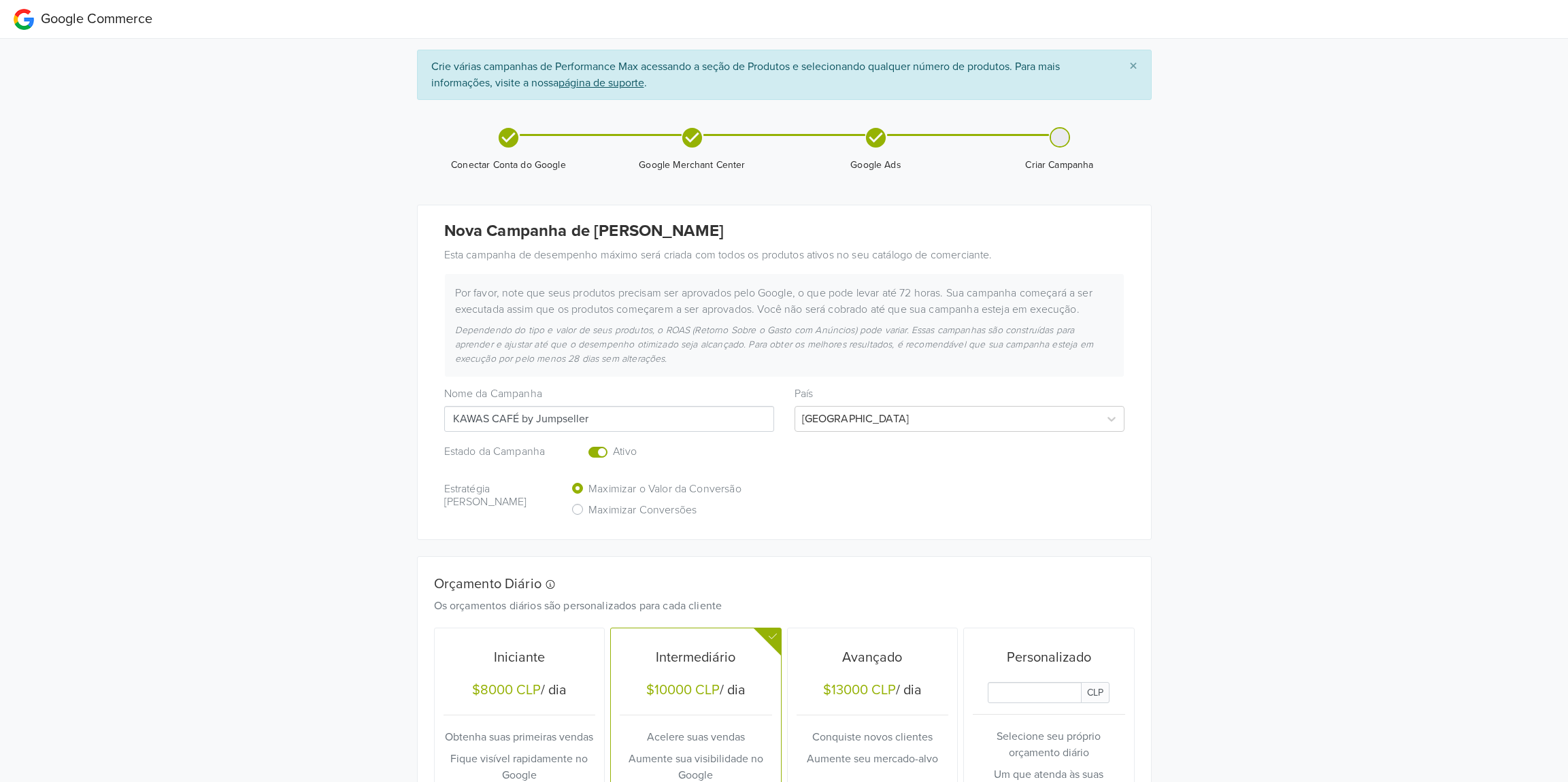
click at [679, 418] on input "KAWAS CAFÉ by Jumpseller" at bounding box center [609, 419] width 330 height 26
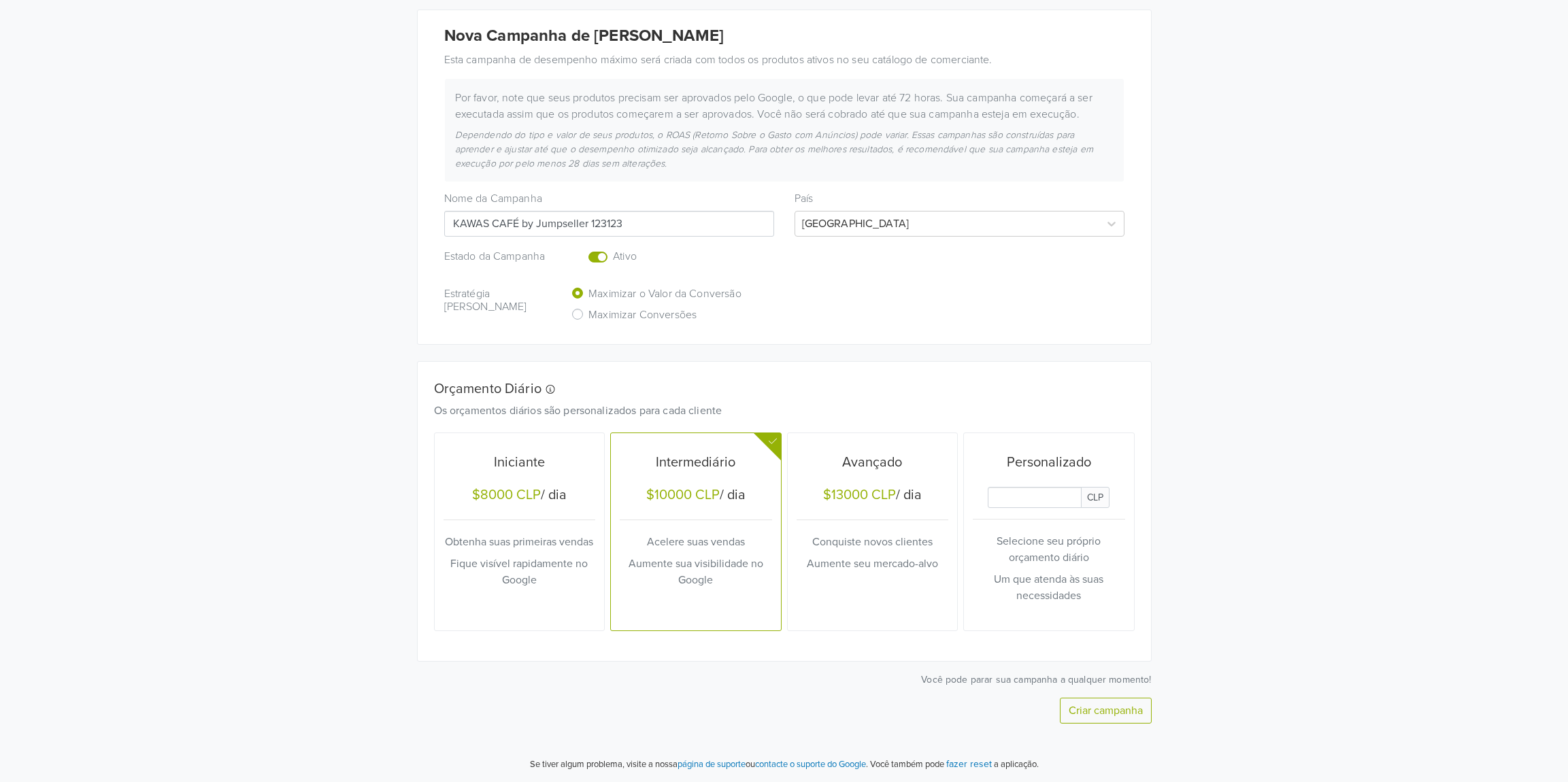
scroll to position [196, 0]
type input "KAWAS CAFÉ by Jumpseller 123123"
click at [1039, 501] on input "Daily Custom Budget" at bounding box center [1035, 496] width 94 height 21
type input "123123"
click at [607, 262] on div at bounding box center [601, 257] width 25 height 21
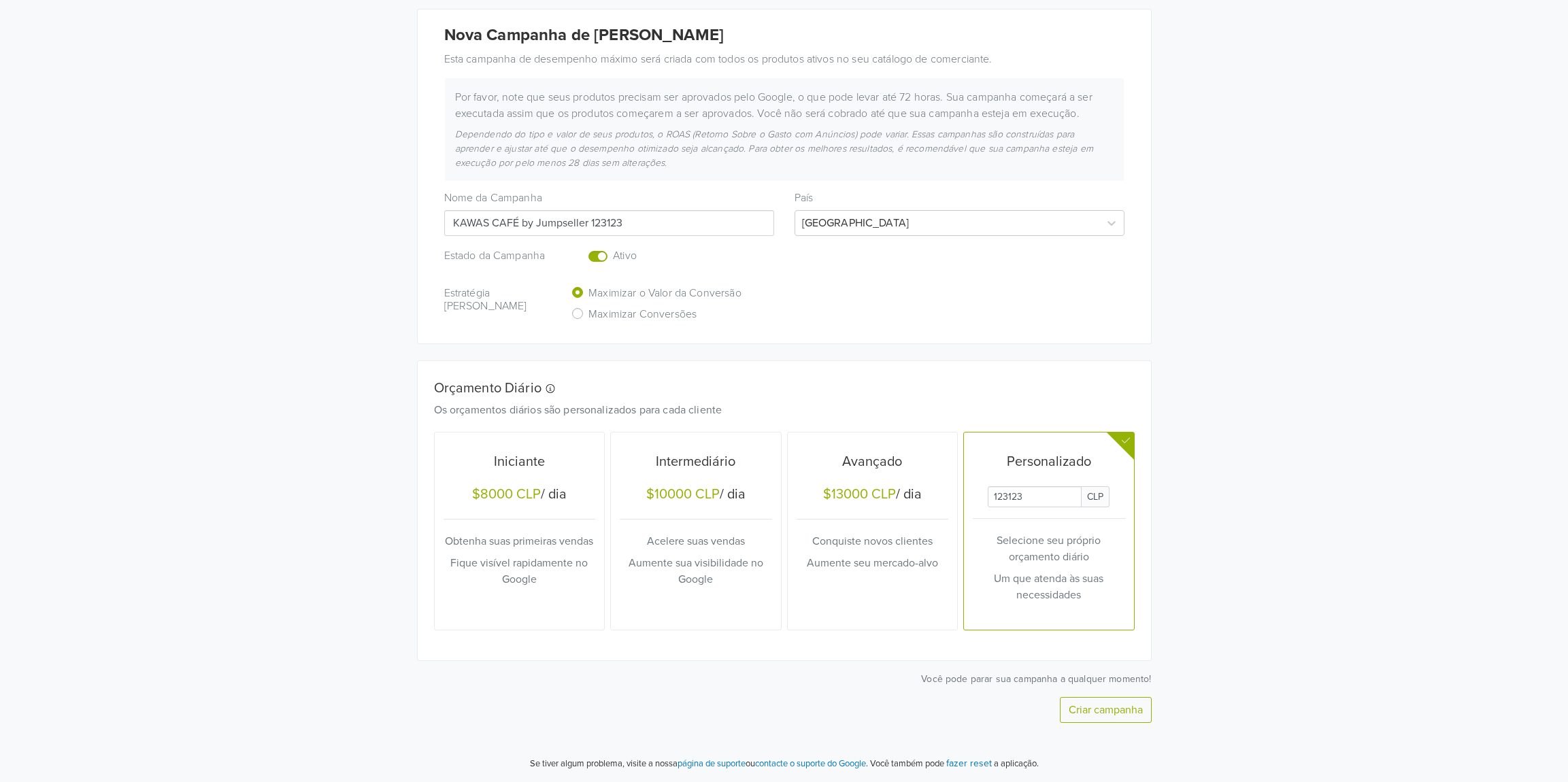
drag, startPoint x: 591, startPoint y: 252, endPoint x: 603, endPoint y: 263, distance: 16.3
click at [613, 248] on label "Enabled or pause your campaign" at bounding box center [613, 248] width 0 height 0
click at [0, 0] on input "checkbox" at bounding box center [0, 0] width 0 height 0
click at [1090, 707] on button "Criar campanha" at bounding box center [1106, 710] width 92 height 26
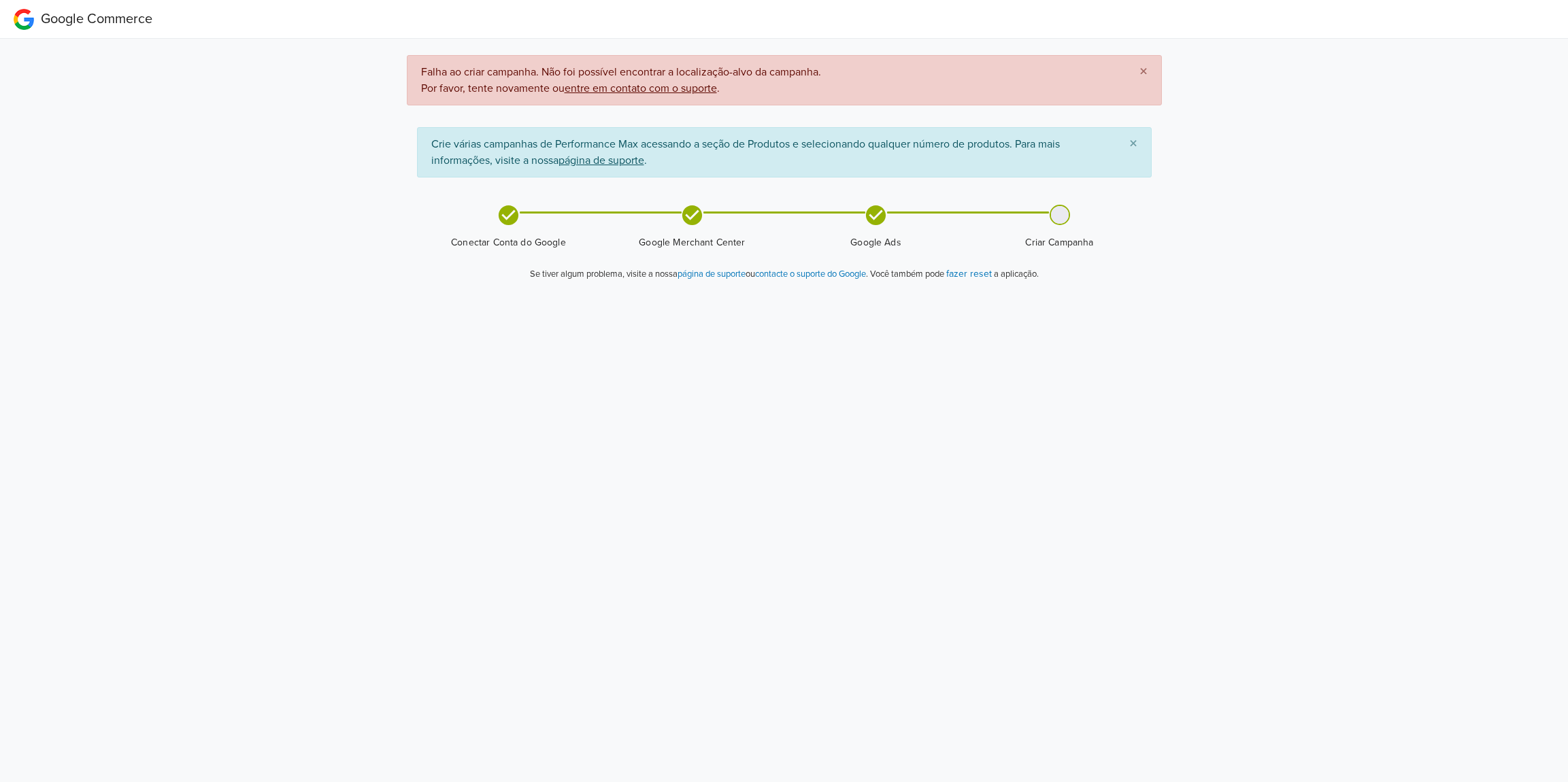
scroll to position [0, 0]
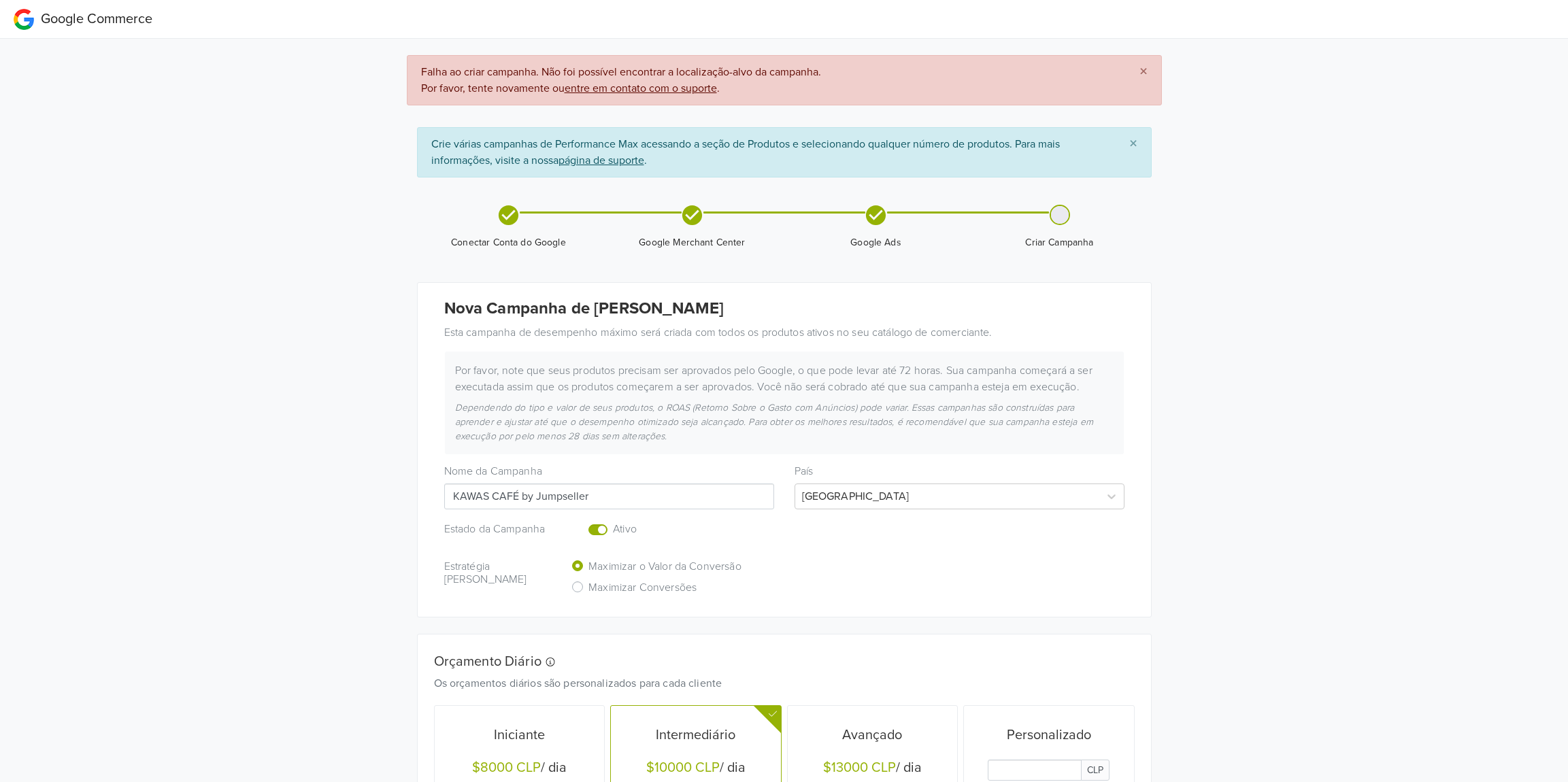
click at [717, 485] on input "KAWAS CAFÉ by Jumpseller" at bounding box center [609, 496] width 330 height 26
click at [850, 501] on div at bounding box center [947, 496] width 291 height 19
click at [746, 530] on div "Estado da Campanha Ativo" at bounding box center [784, 530] width 700 height 21
click at [613, 522] on label "Enabled or pause your campaign" at bounding box center [613, 522] width 0 height 0
click at [0, 0] on input "checkbox" at bounding box center [0, 0] width 0 height 0
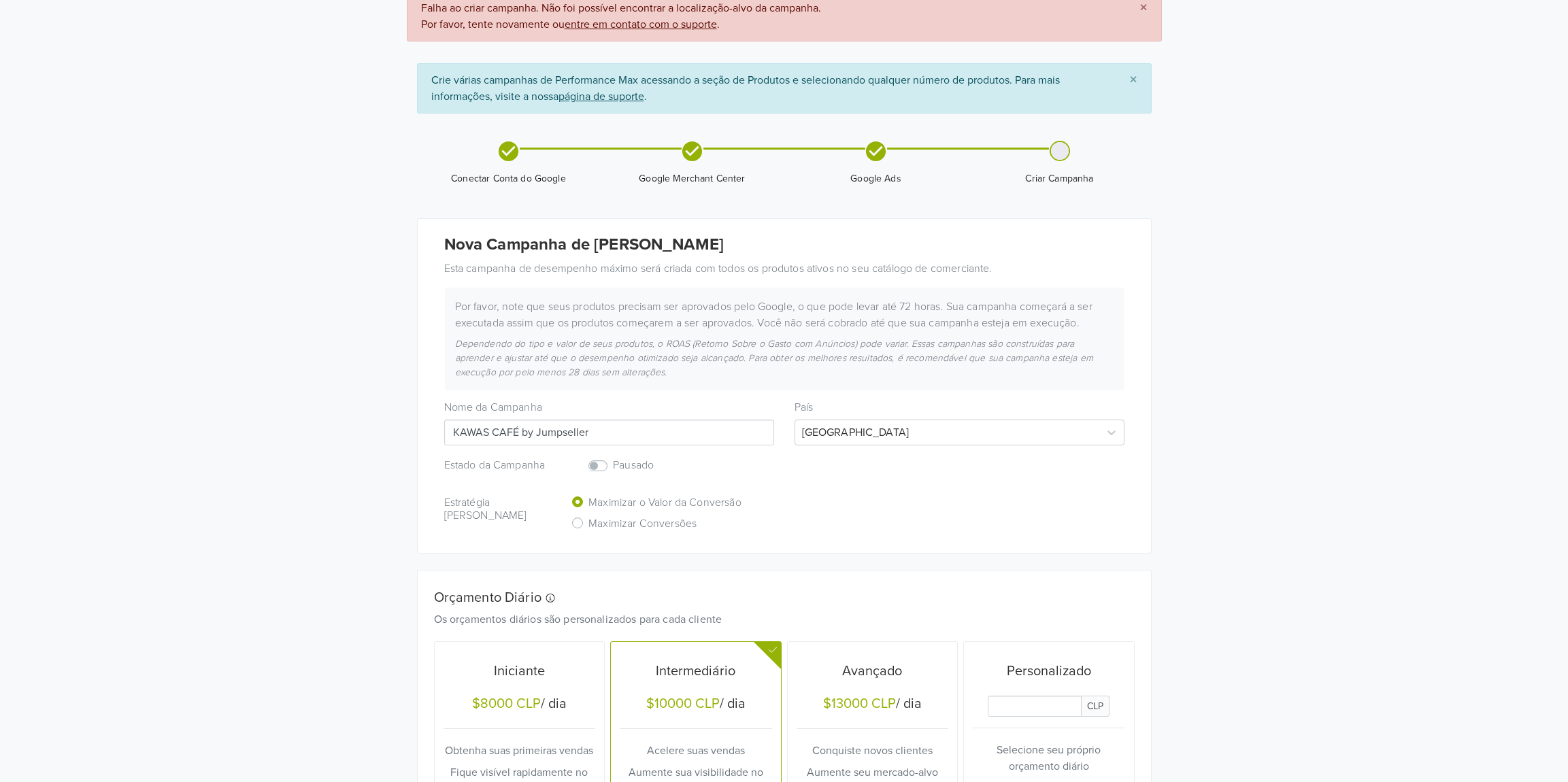
scroll to position [99, 0]
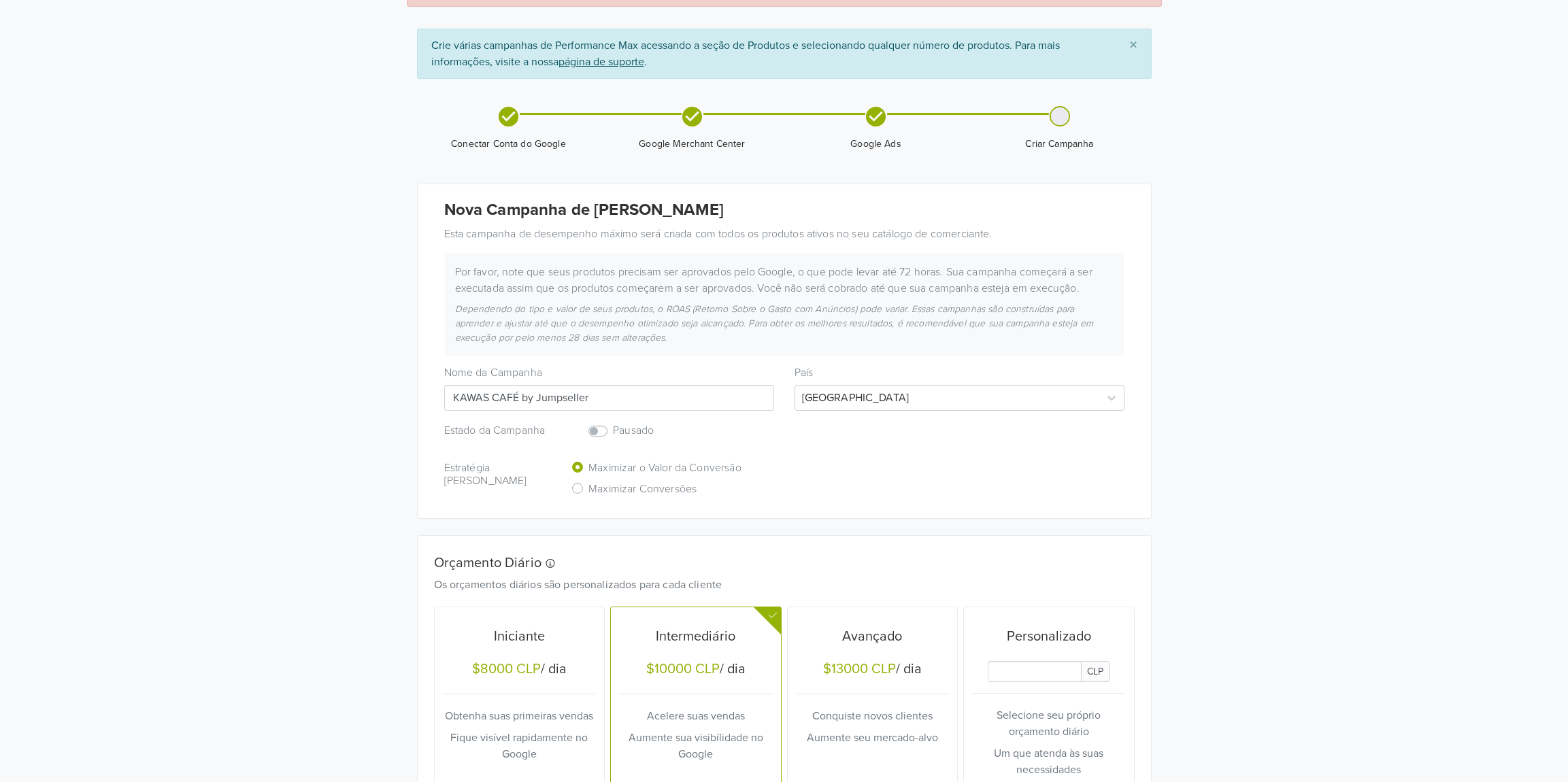
click at [1012, 670] on input "Daily Custom Budget" at bounding box center [1035, 671] width 94 height 21
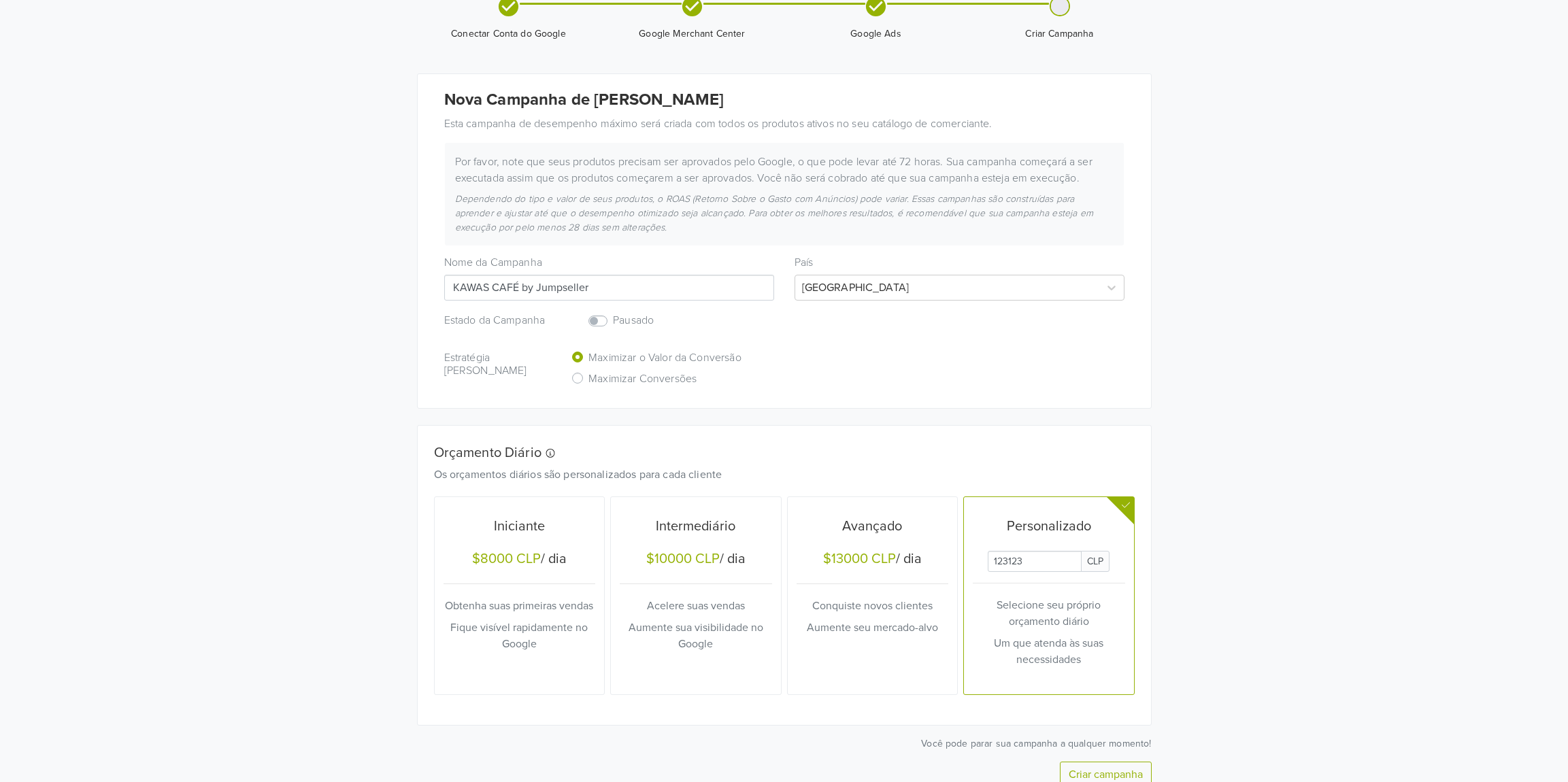
scroll to position [274, 0]
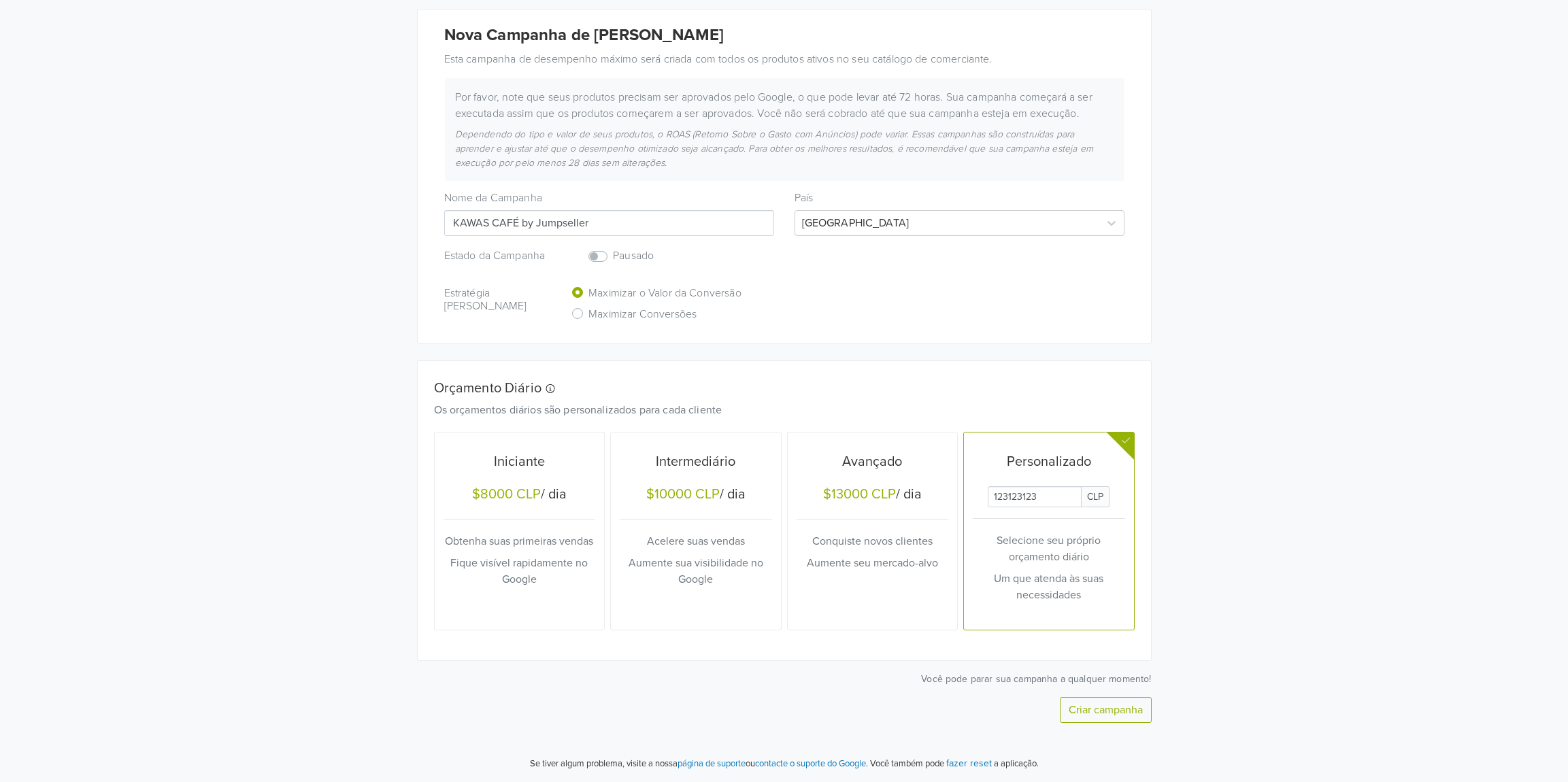
type input "123123123"
click at [1130, 719] on button "Criar campanha" at bounding box center [1106, 710] width 92 height 26
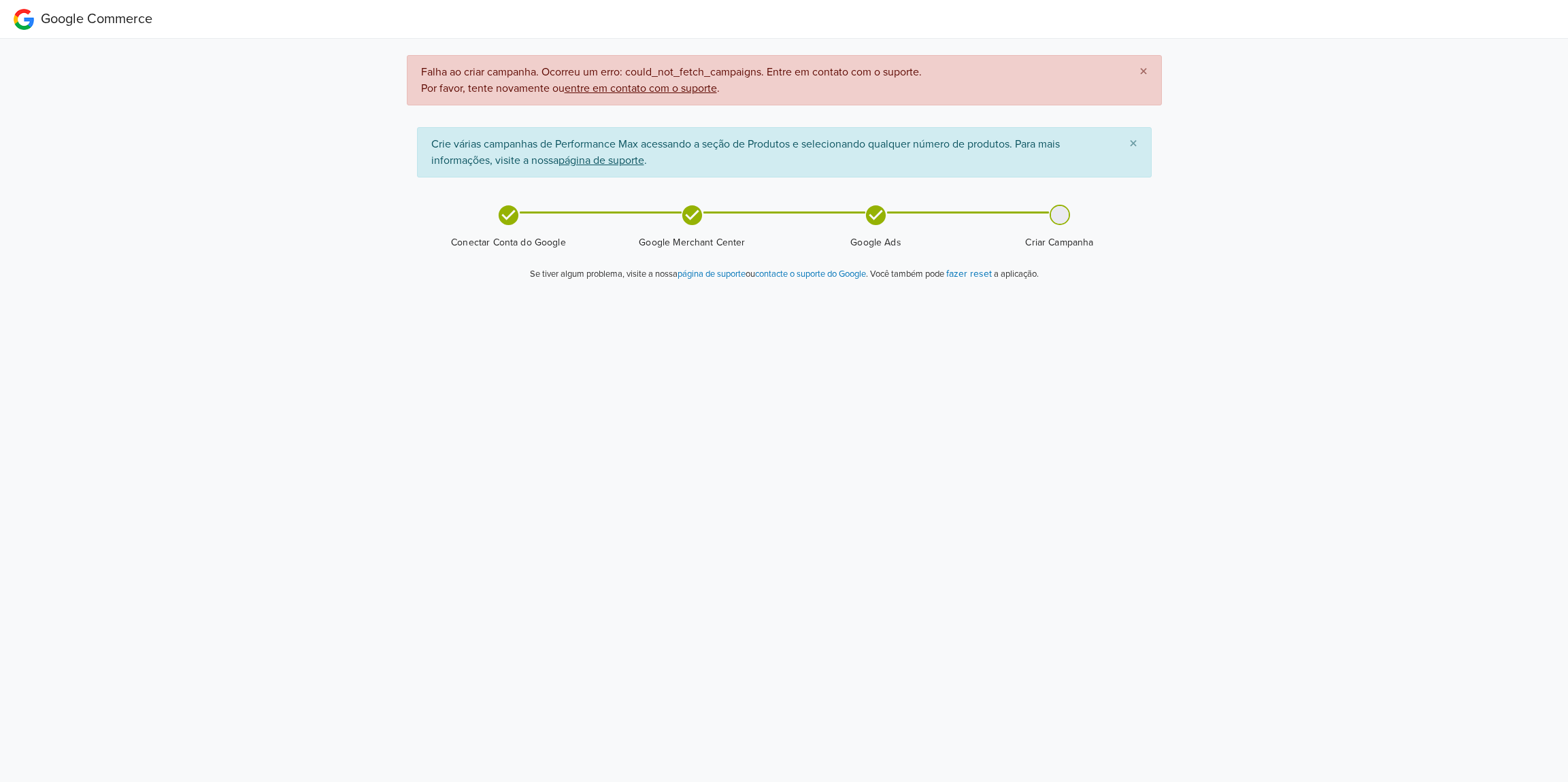
scroll to position [0, 0]
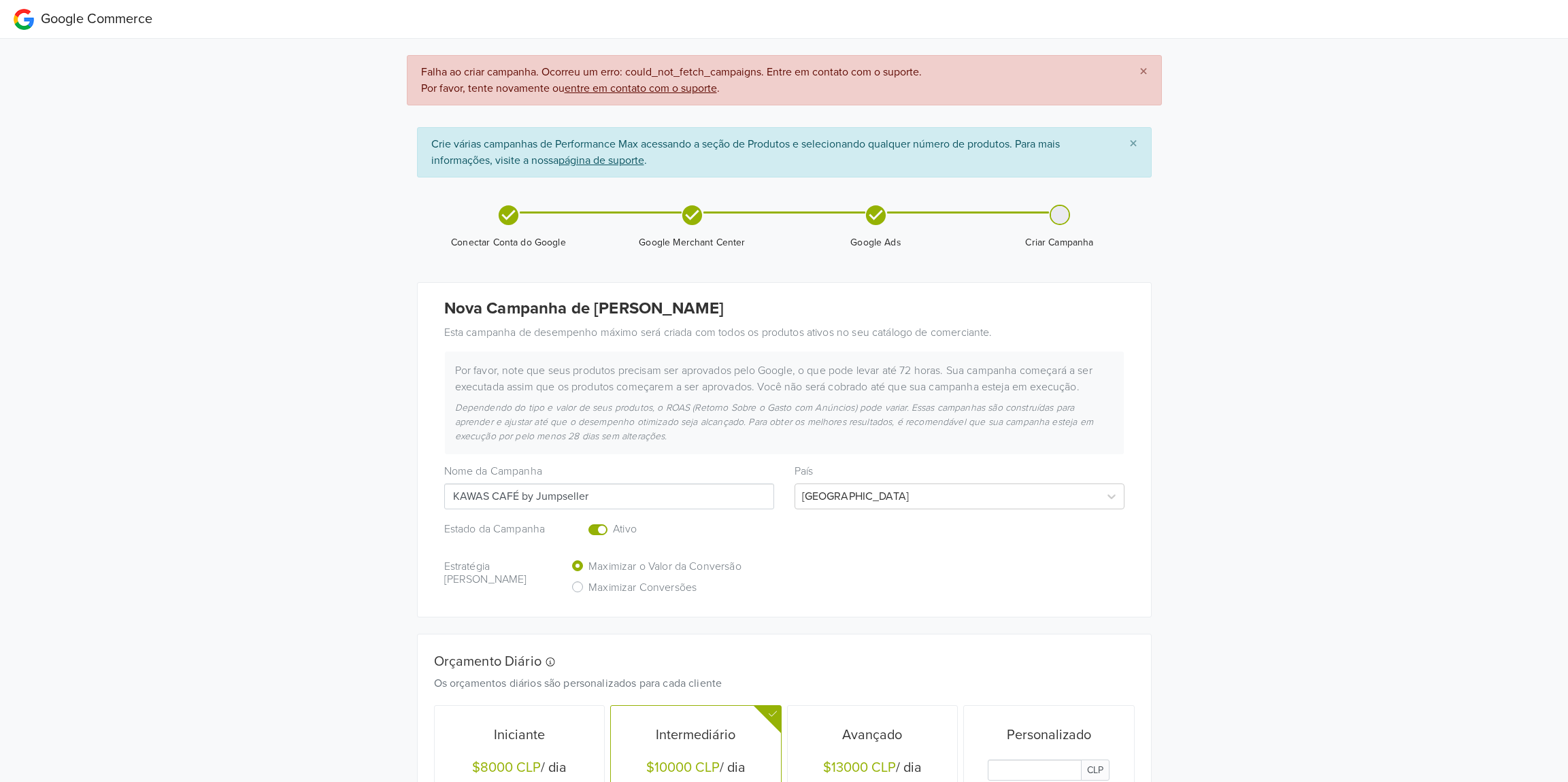
click at [710, 495] on input "KAWAS CAFÉ by Jumpseller" at bounding box center [609, 496] width 330 height 26
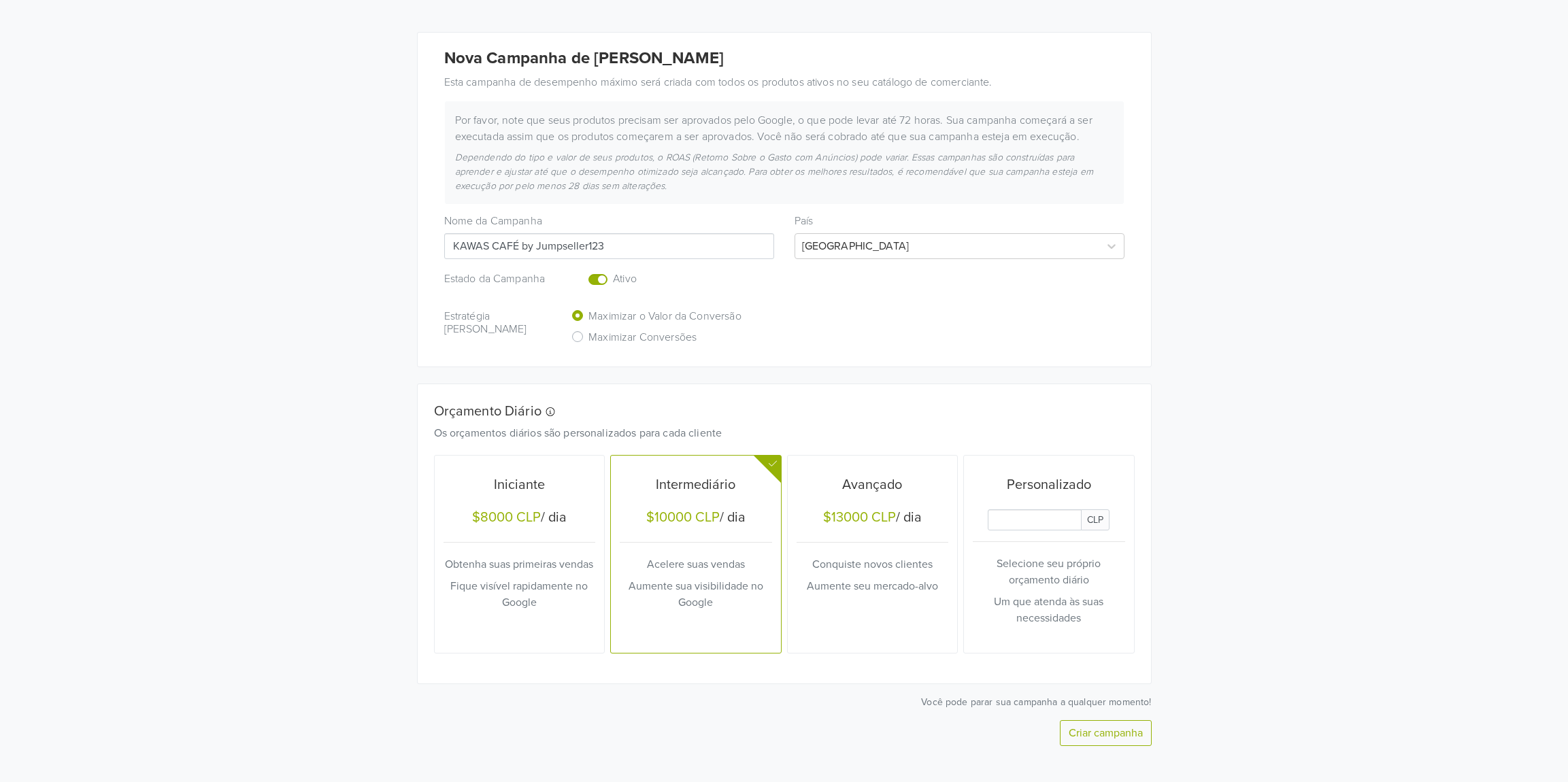
scroll to position [274, 0]
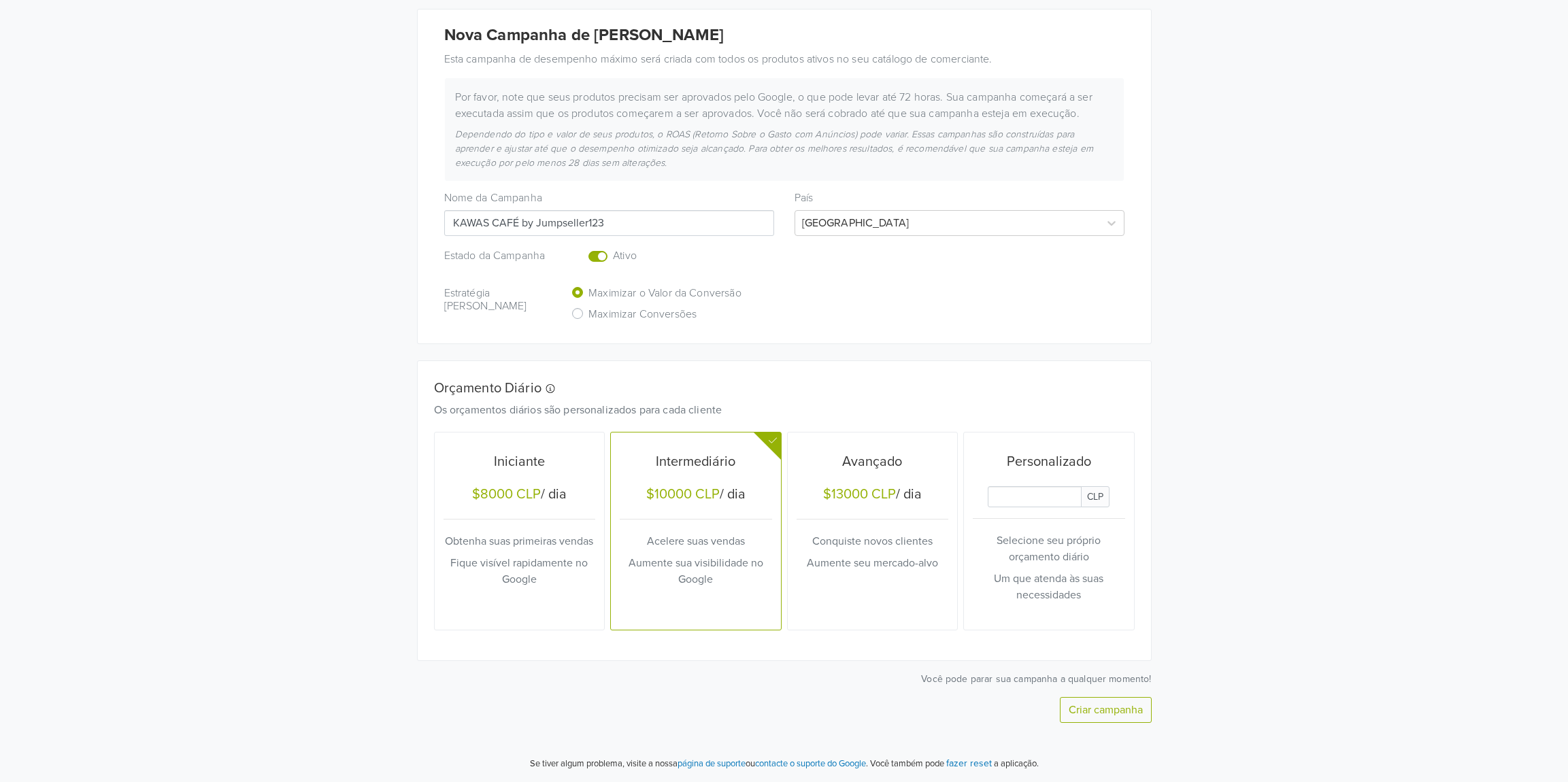
type input "KAWAS CAFÉ by Jumpseller123"
click at [845, 559] on p "Aumente seu mercado-alvo" at bounding box center [873, 563] width 153 height 16
click at [1139, 704] on button "Criar campanha" at bounding box center [1106, 710] width 92 height 26
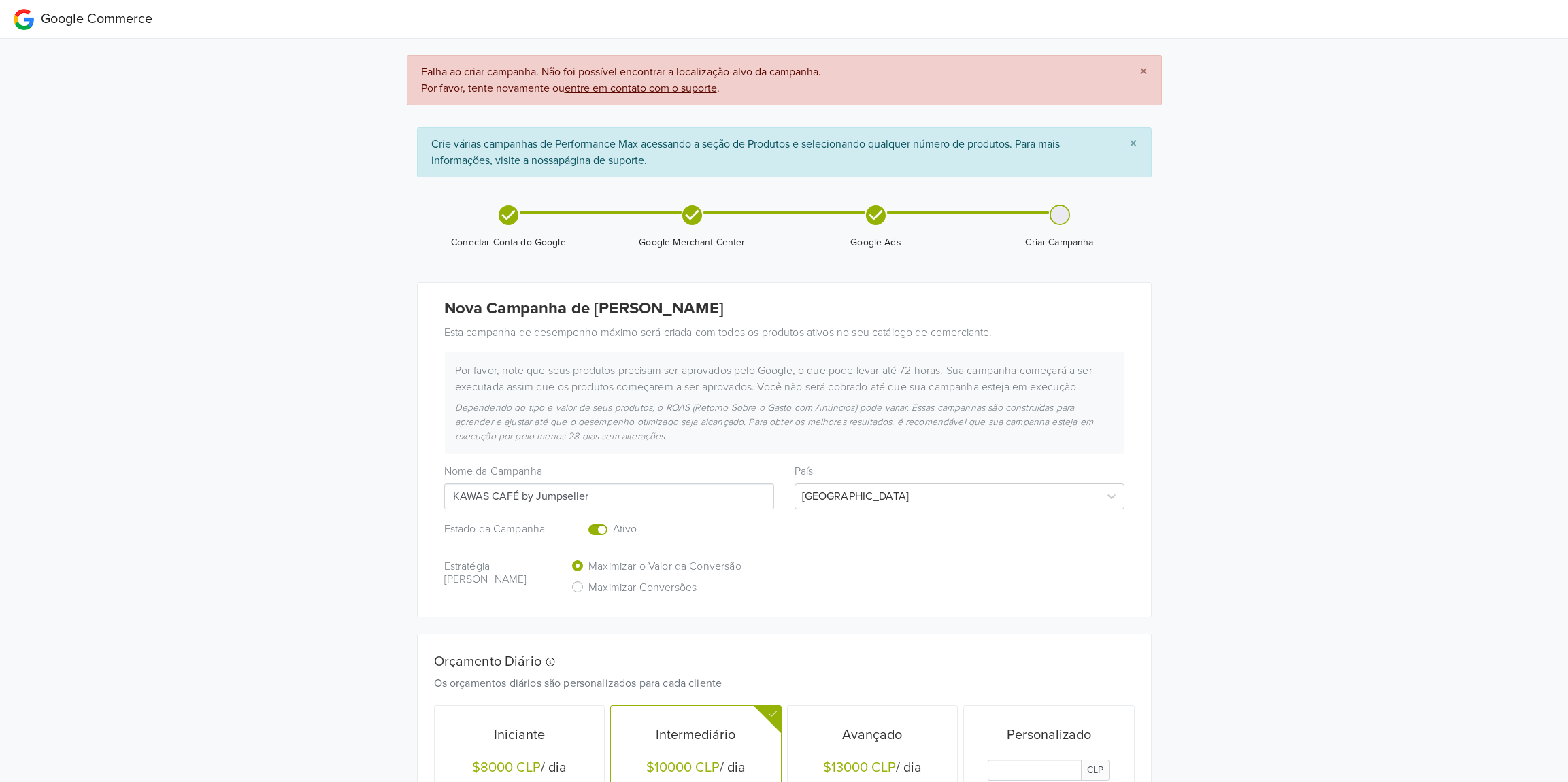
click at [624, 495] on input "KAWAS CAFÉ by Jumpseller" at bounding box center [609, 496] width 330 height 26
click at [737, 556] on div "Nova Campanha de [PERSON_NAME] Esta campanha de desempenho máximo será criada c…" at bounding box center [785, 450] width 734 height 334
click at [613, 522] on label "Enabled or pause your campaign" at bounding box center [613, 522] width 0 height 0
click at [0, 0] on input "checkbox" at bounding box center [0, 0] width 0 height 0
drag, startPoint x: 587, startPoint y: 499, endPoint x: 649, endPoint y: 501, distance: 62.0
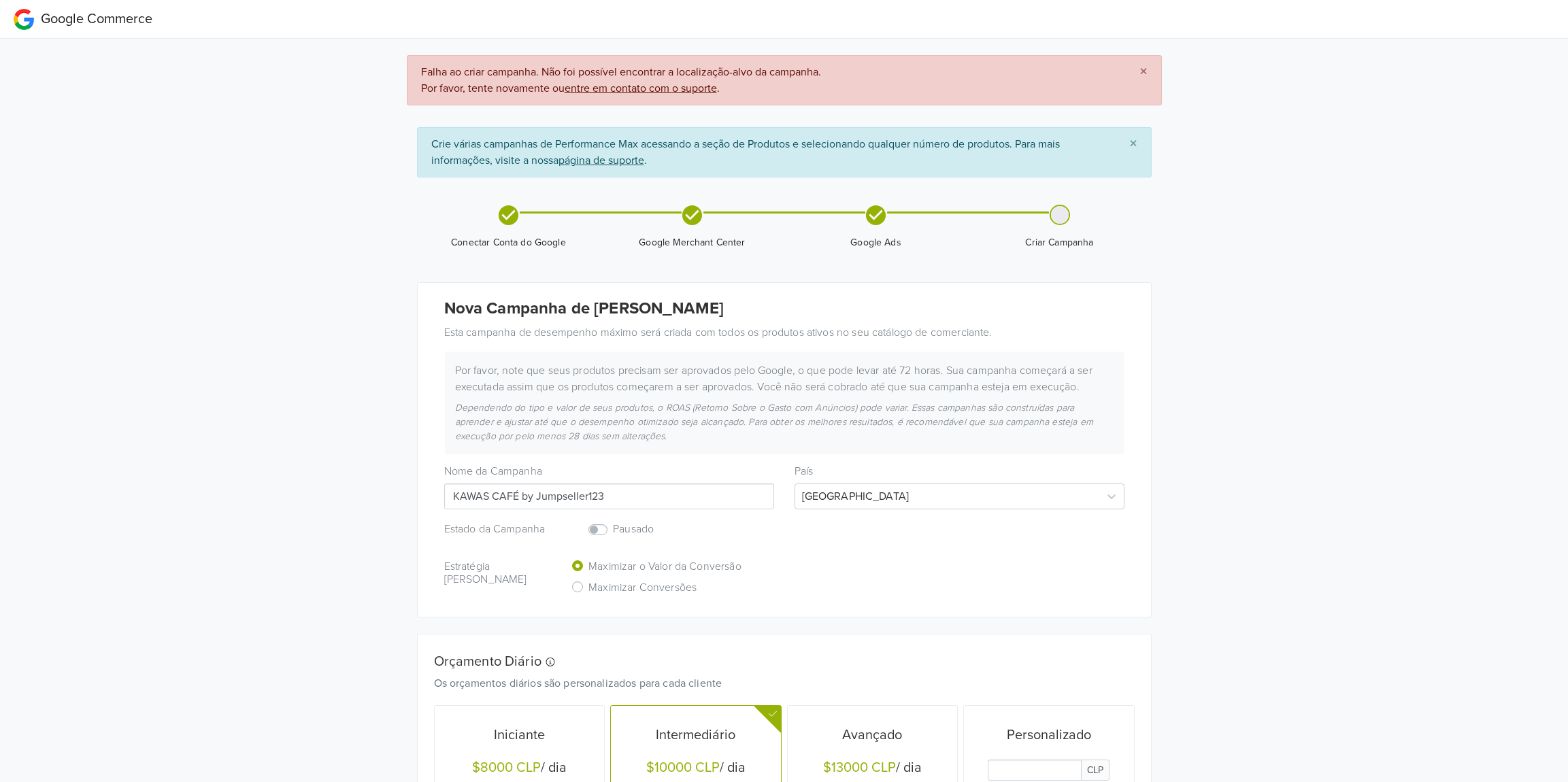
click at [649, 501] on input "KAWAS CAFÉ by Jumpseller123" at bounding box center [609, 496] width 330 height 26
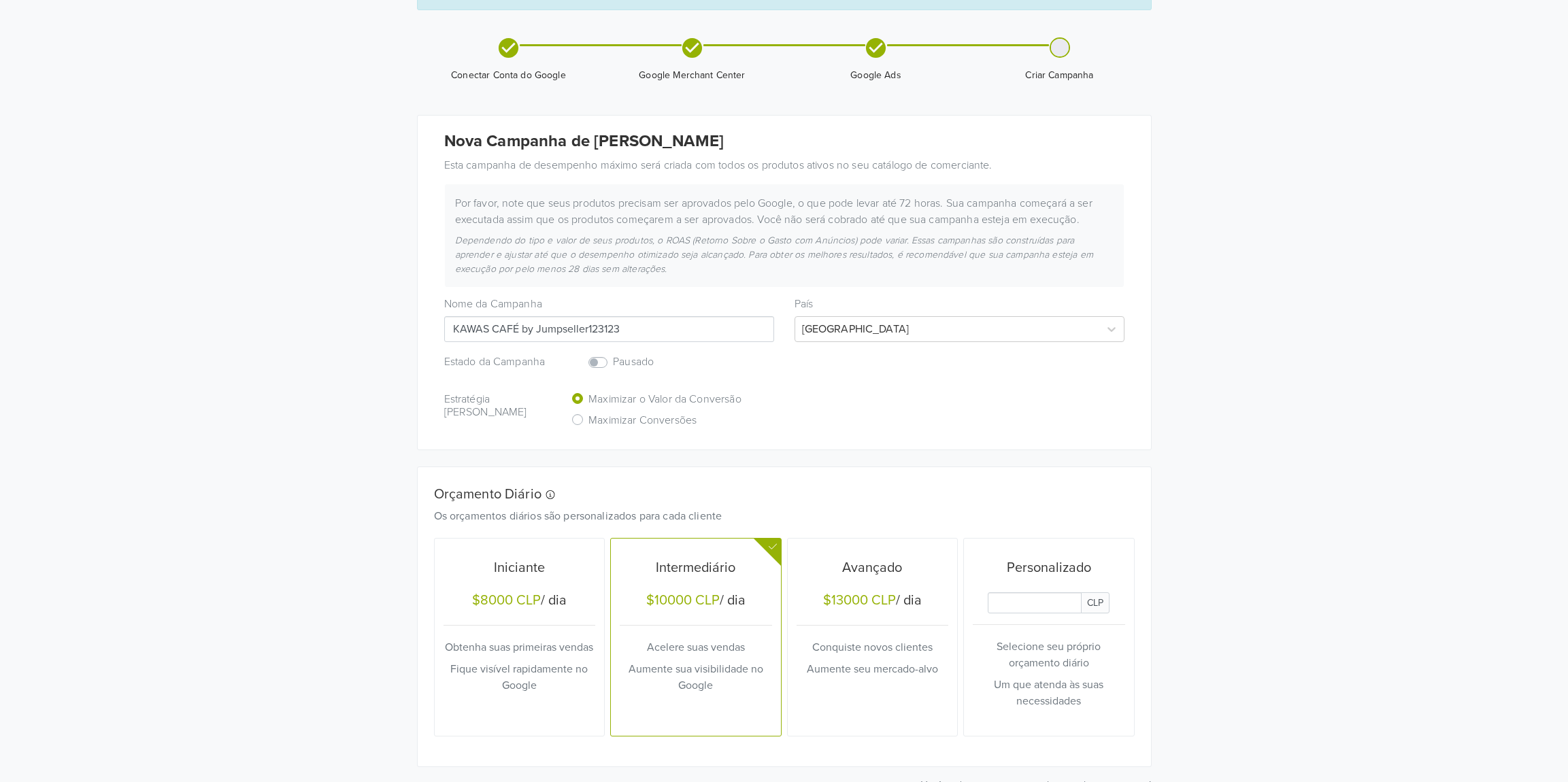
scroll to position [274, 0]
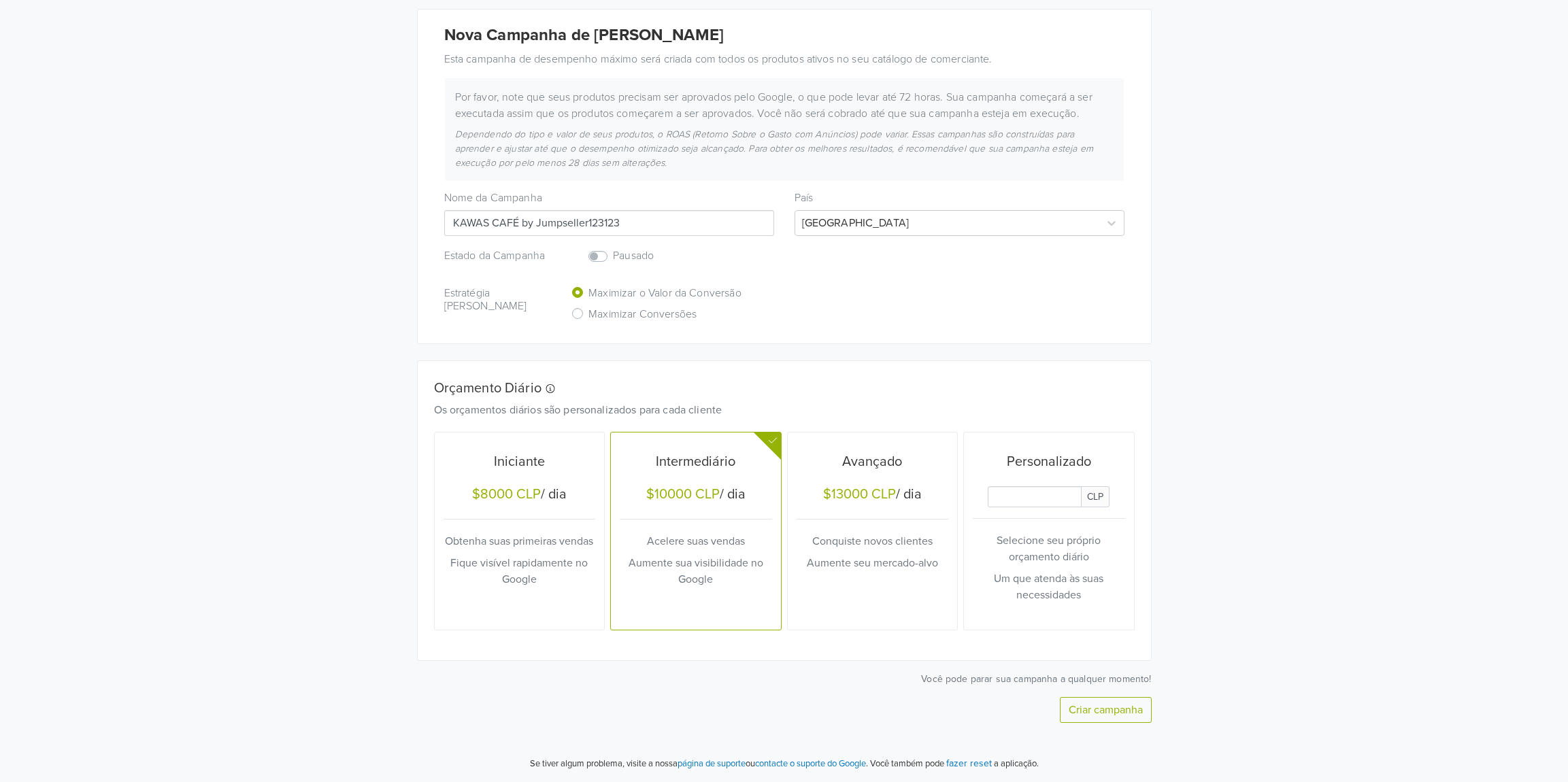
type input "KAWAS CAFÉ by Jumpseller123123"
click at [1020, 510] on div "Personalizado CLP Selecione seu próprio orçamento diário Um que atenda às suas …" at bounding box center [1048, 531] width 153 height 188
click at [1013, 500] on input "Daily Custom Budget" at bounding box center [1035, 496] width 94 height 21
type input "33333"
click at [1113, 716] on button "Criar campanha" at bounding box center [1106, 710] width 92 height 26
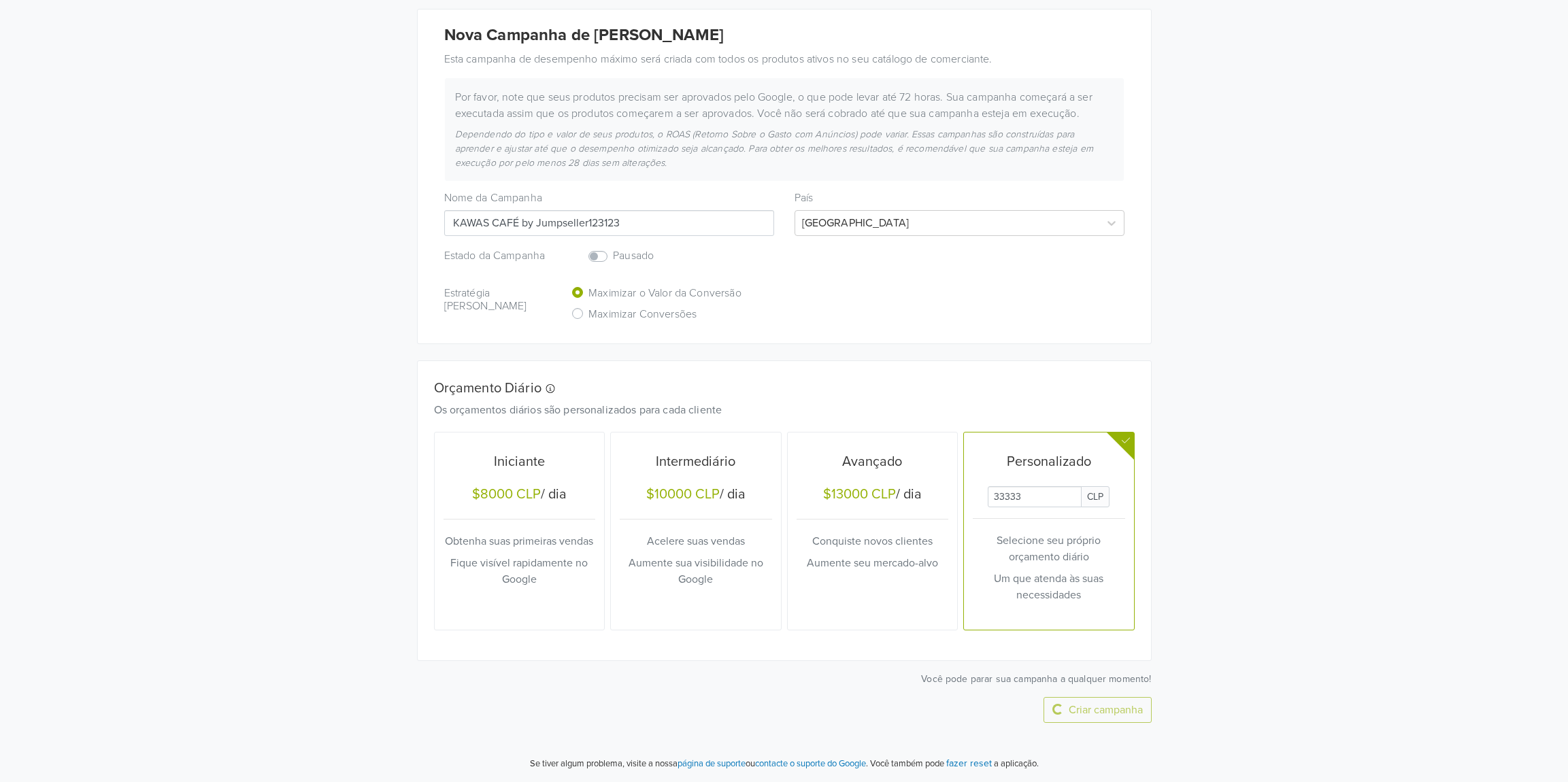
scroll to position [0, 0]
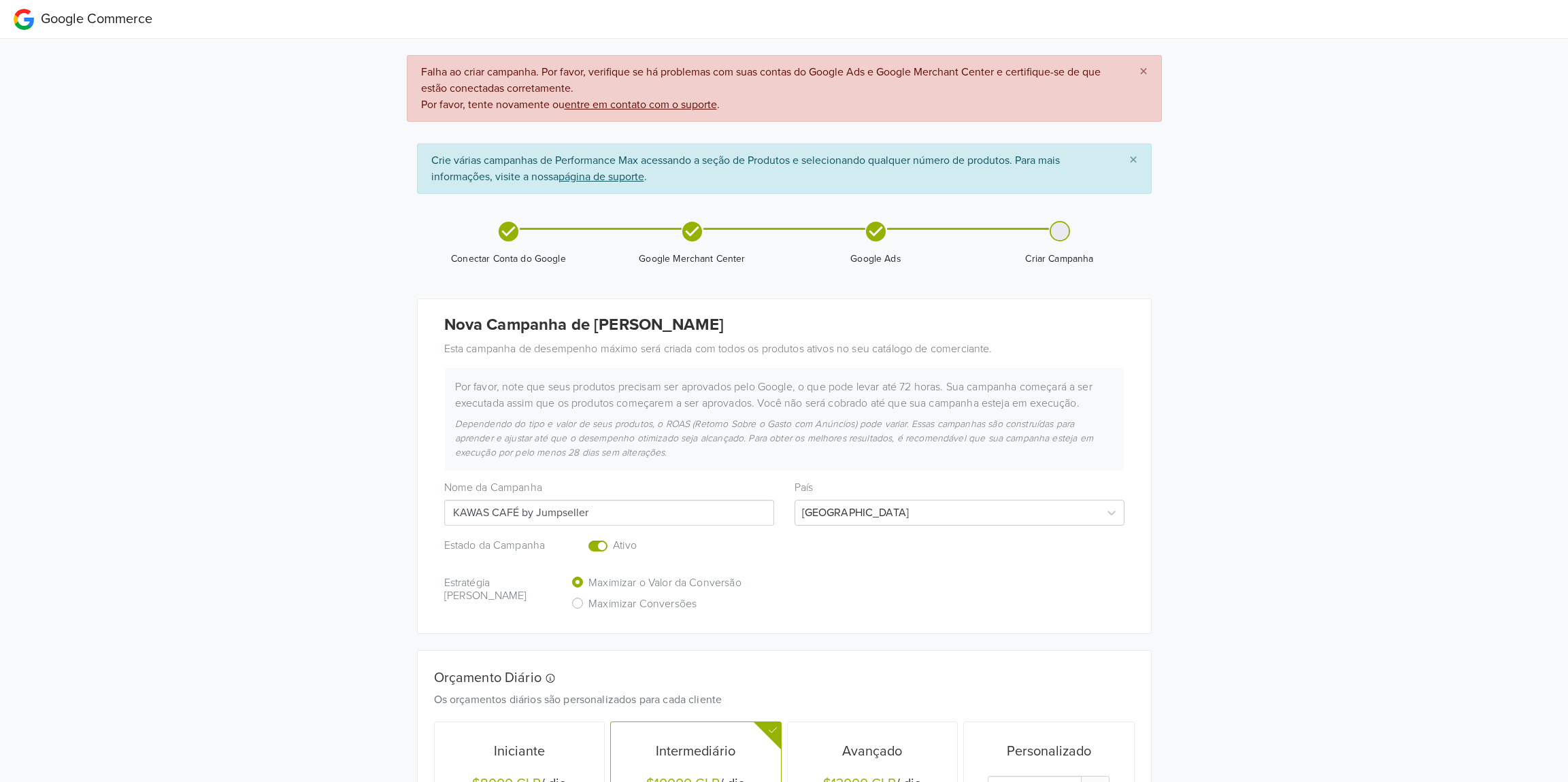
click at [712, 517] on input "KAWAS CAFÉ by Jumpseller" at bounding box center [609, 513] width 330 height 26
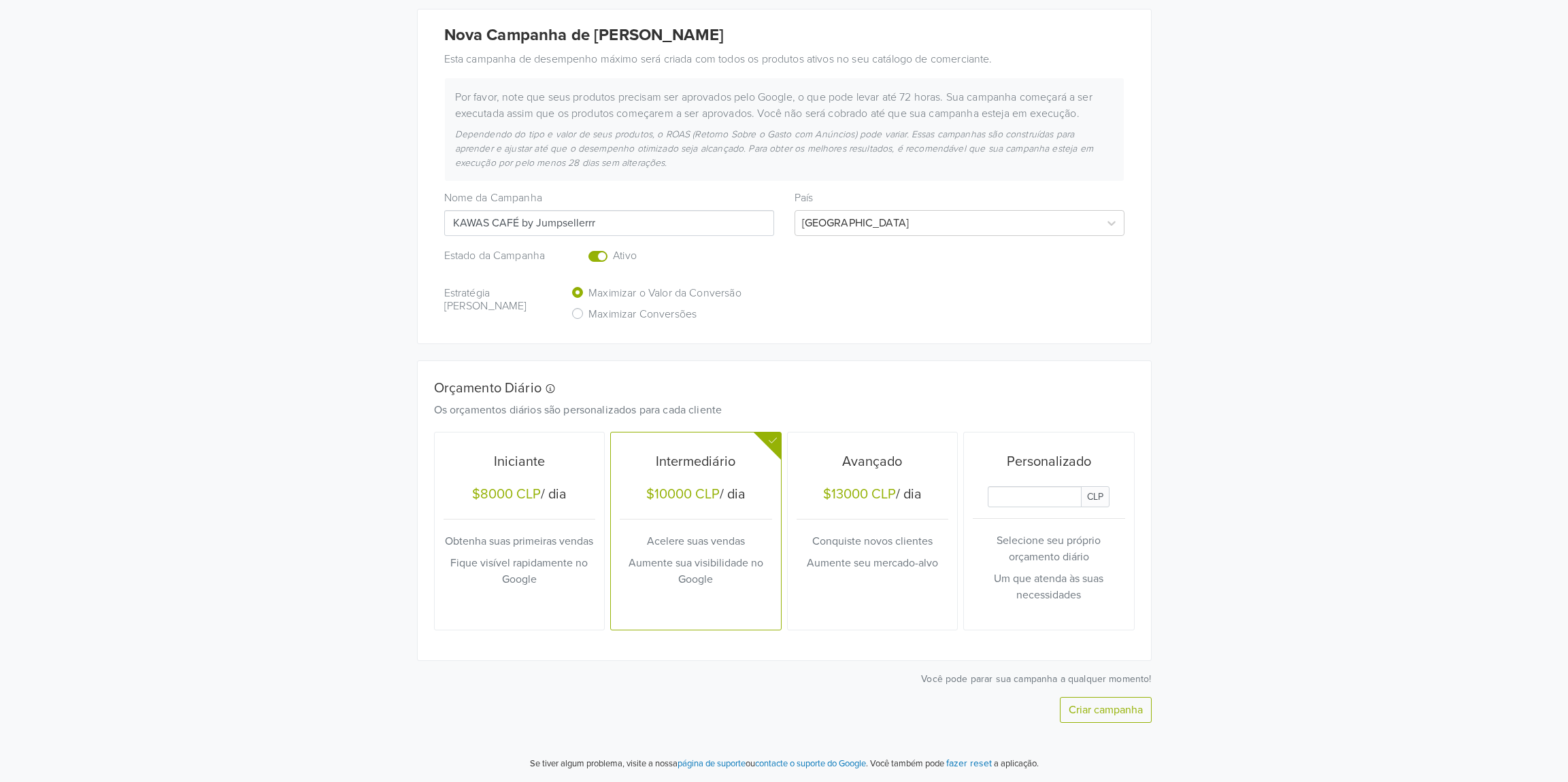
type input "KAWAS CAFÉ by Jumpsellerrr"
click at [1128, 707] on button "Criar campanha" at bounding box center [1106, 710] width 92 height 26
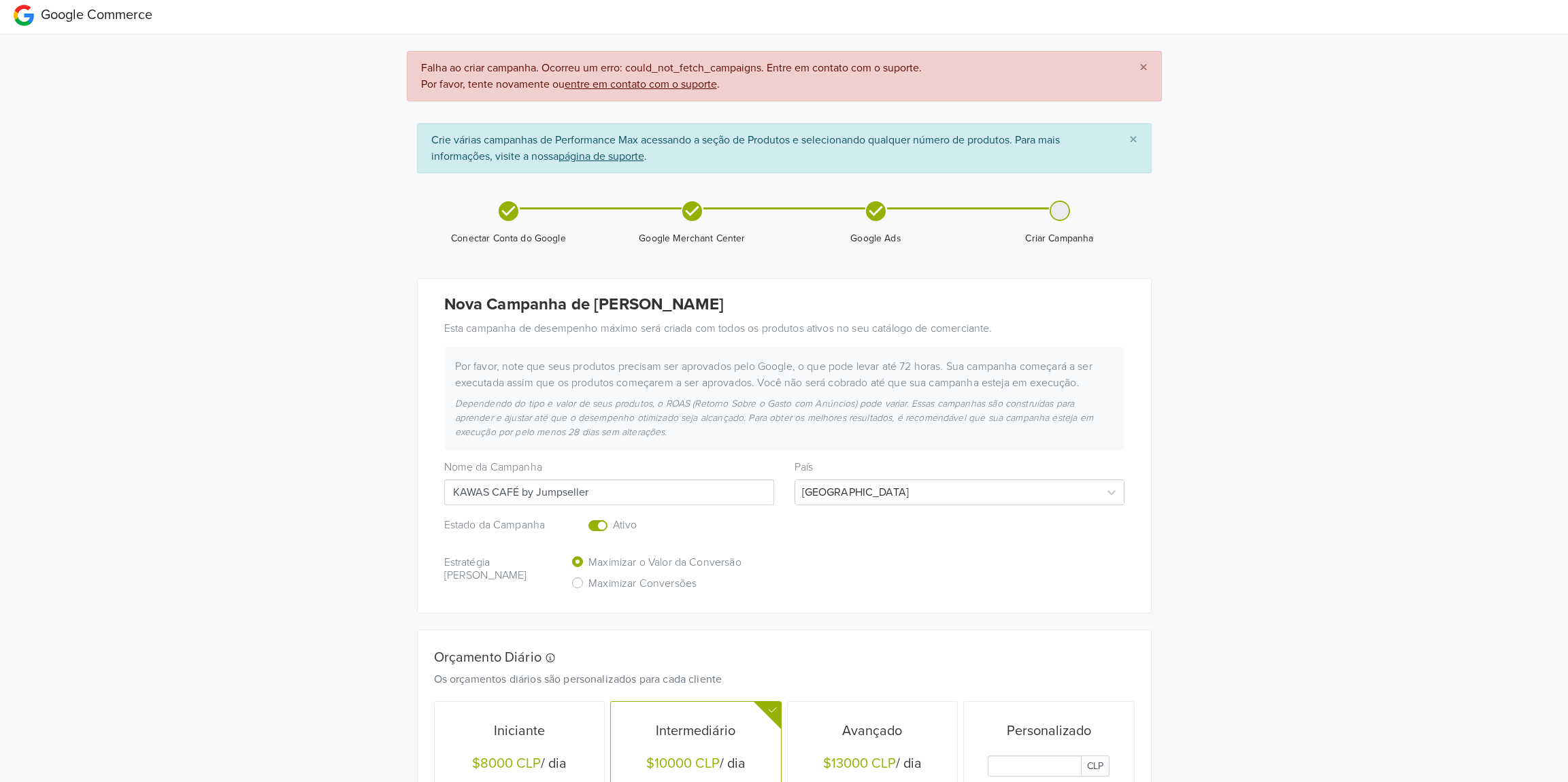
scroll to position [5, 0]
click at [662, 485] on input "KAWAS CAFÉ by Jumpseller" at bounding box center [609, 491] width 330 height 26
type input "KAWAS CAFÉ by Jumpseller123"
drag, startPoint x: 777, startPoint y: 563, endPoint x: 766, endPoint y: 559, distance: 11.7
click at [777, 563] on div "Estratégia [PERSON_NAME] o Valor da Conversão Maximizar Conversões" at bounding box center [784, 573] width 700 height 42
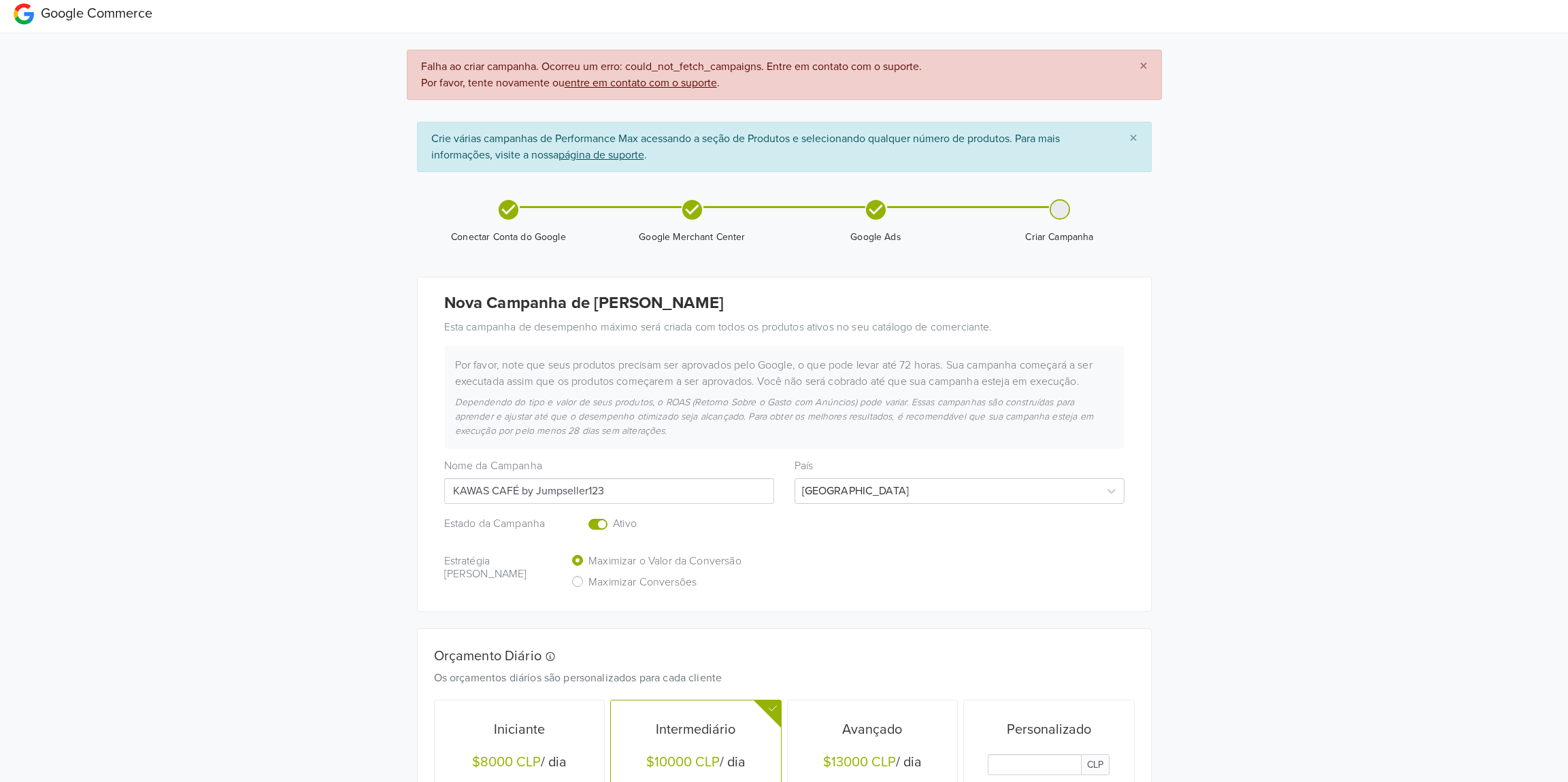
click at [613, 516] on label "Enabled or pause your campaign" at bounding box center [613, 516] width 0 height 0
click at [0, 0] on input "checkbox" at bounding box center [0, 0] width 0 height 0
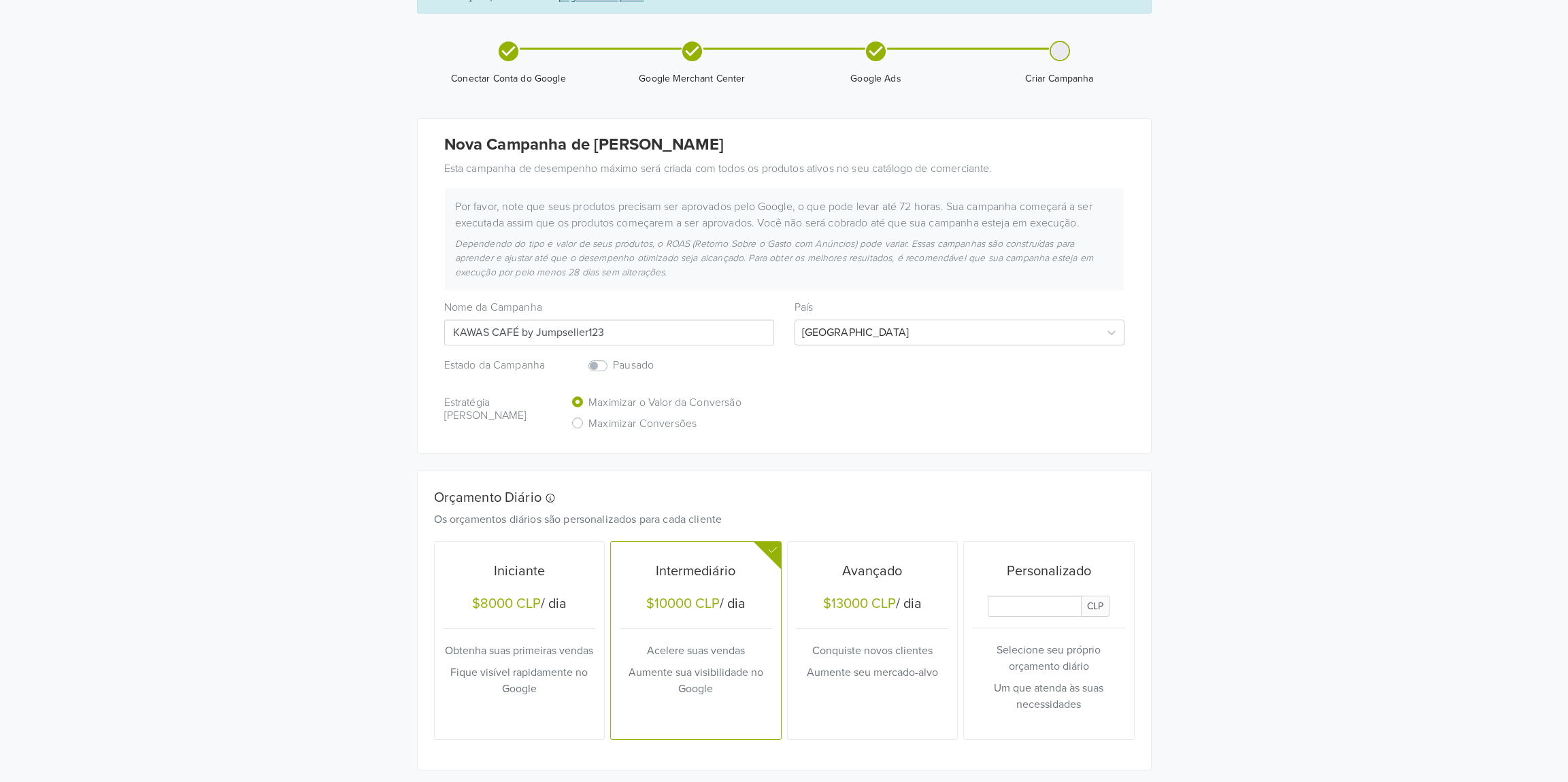
scroll to position [274, 0]
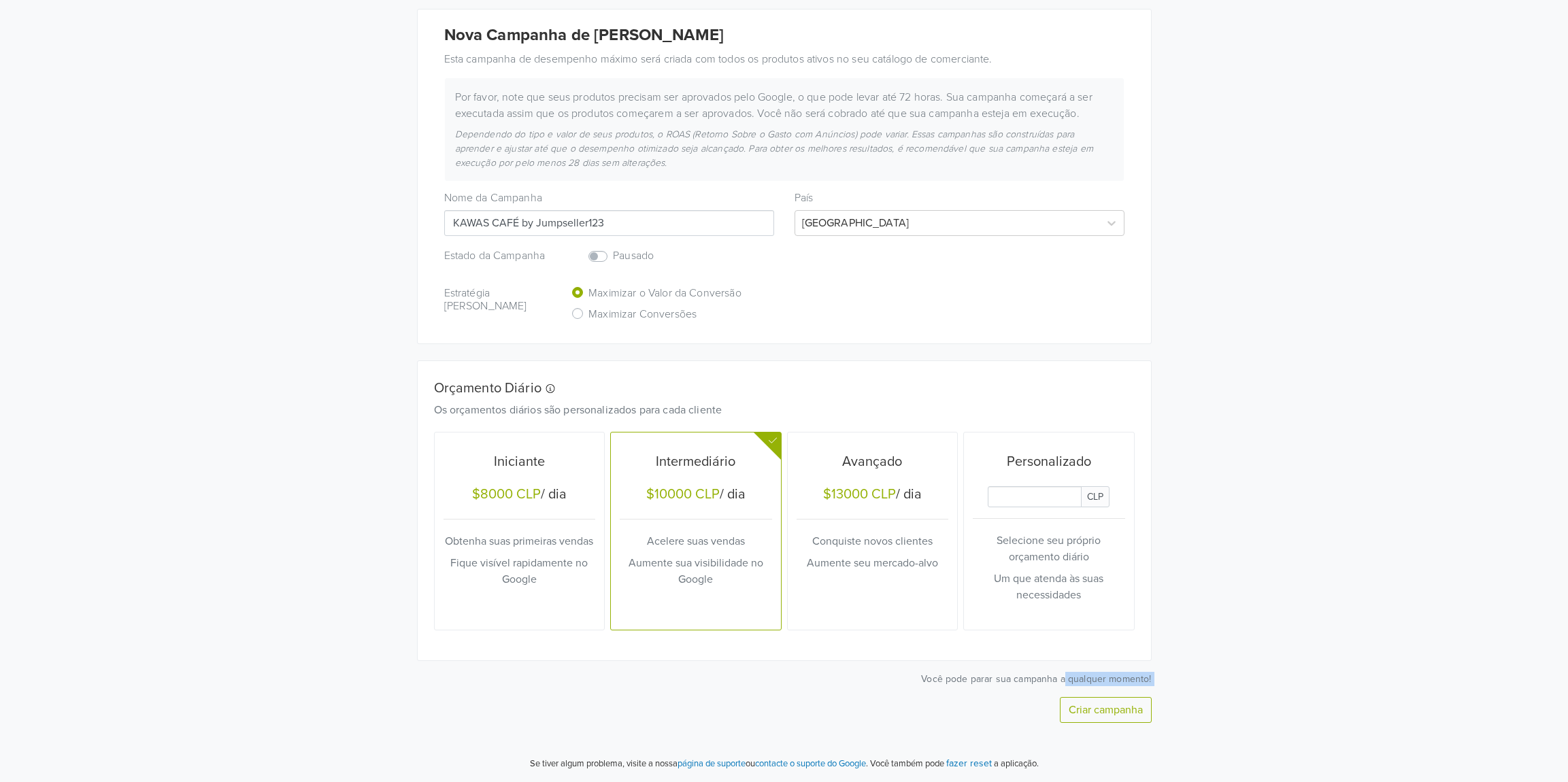
drag, startPoint x: 1071, startPoint y: 685, endPoint x: 1095, endPoint y: 698, distance: 27.3
click at [1076, 686] on div "Você pode parar sua campanha a qualquer momento! Criar campanha" at bounding box center [784, 698] width 735 height 51
click at [1111, 727] on div "Nova Campanha de [PERSON_NAME] Esta campanha de desempenho máximo será criada c…" at bounding box center [784, 374] width 735 height 763
click at [1100, 722] on button "Criar campanha" at bounding box center [1106, 710] width 92 height 26
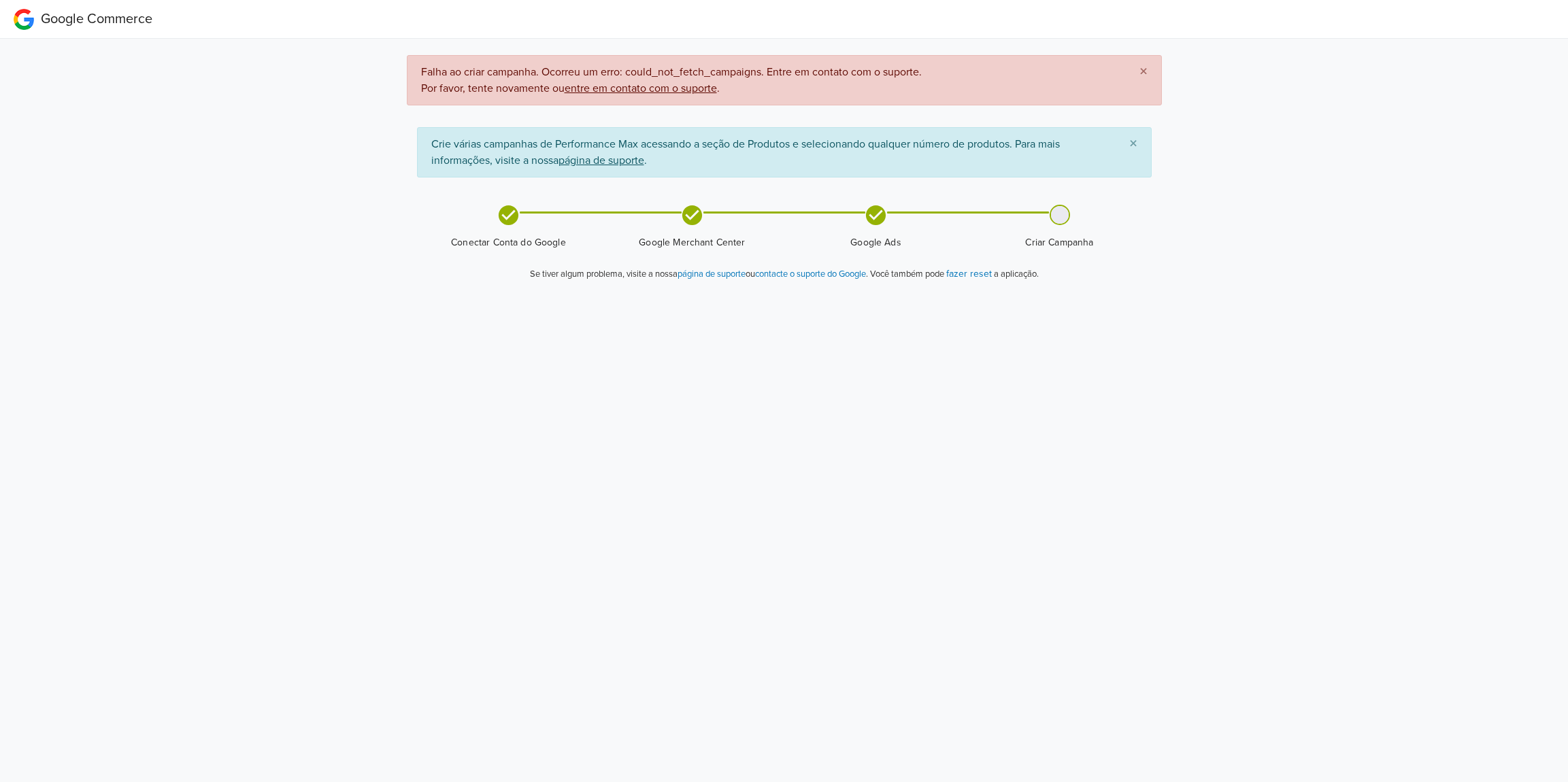
scroll to position [0, 0]
